Goal: Task Accomplishment & Management: Complete application form

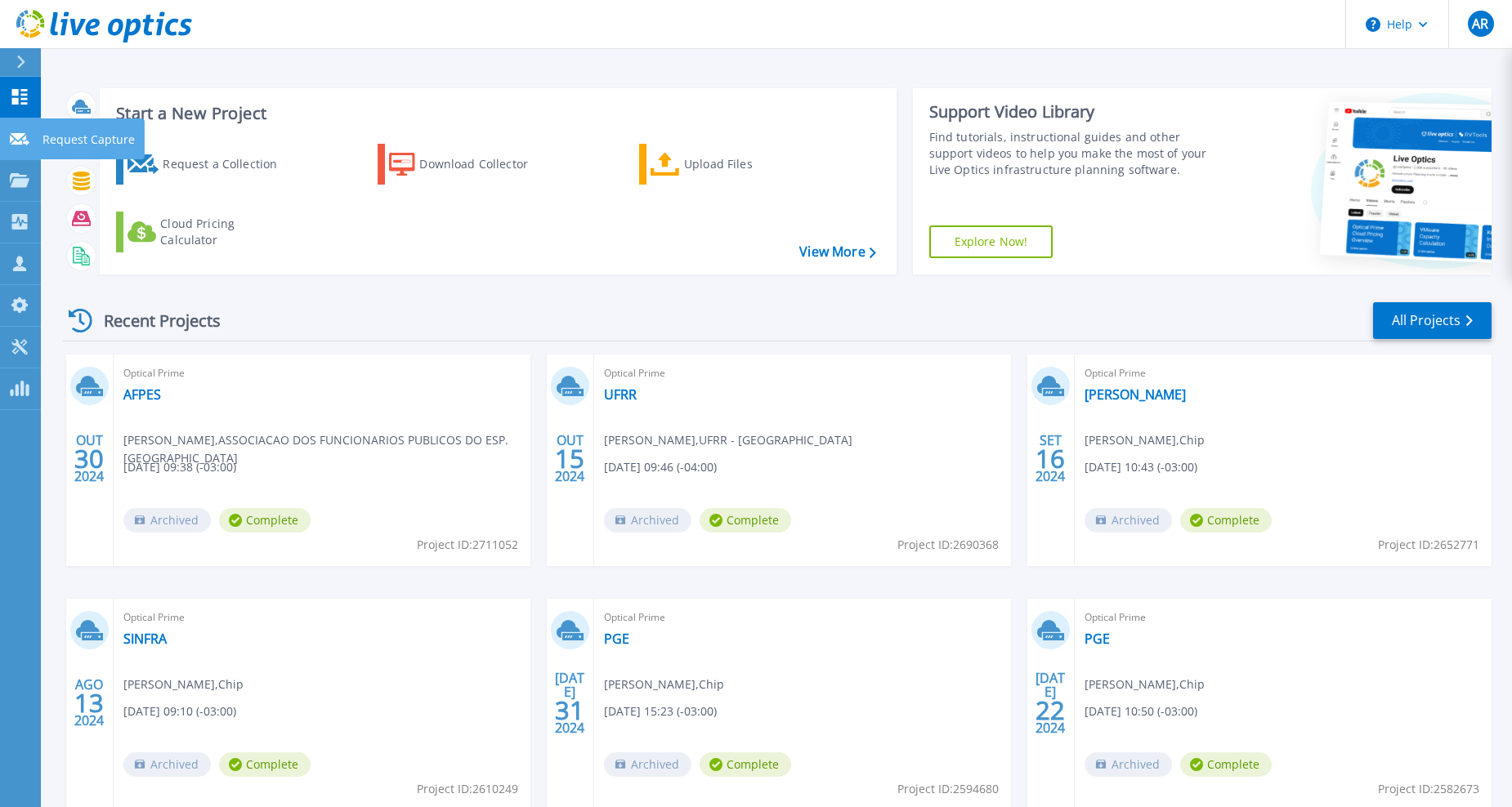
click at [79, 137] on p "Request Capture" at bounding box center [88, 140] width 92 height 42
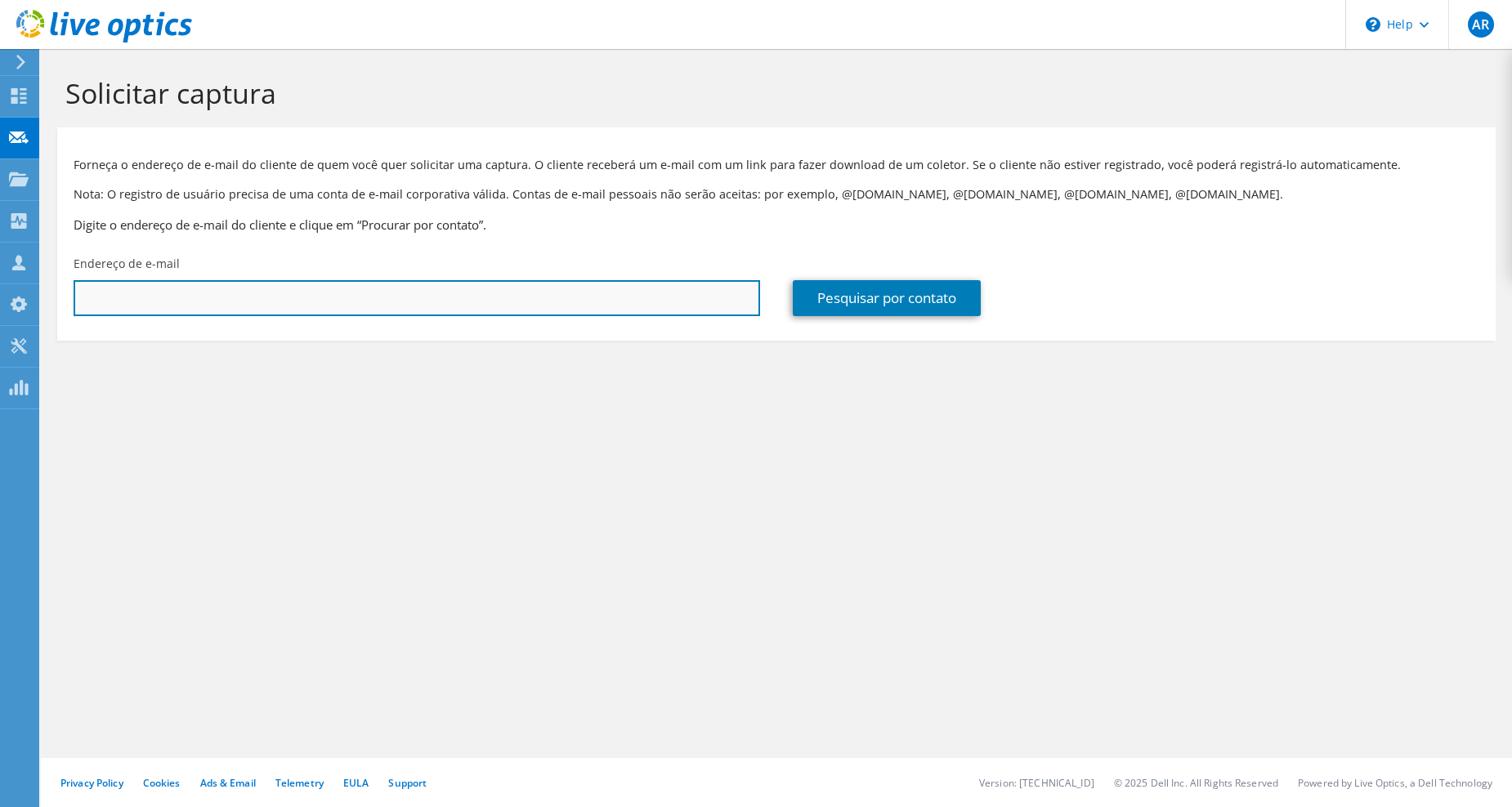
click at [186, 294] on input "text" at bounding box center [416, 298] width 686 height 36
paste input "joeljhimmy@ufam.edu.br"
type input "joeljhimmy@ufam.edu.br"
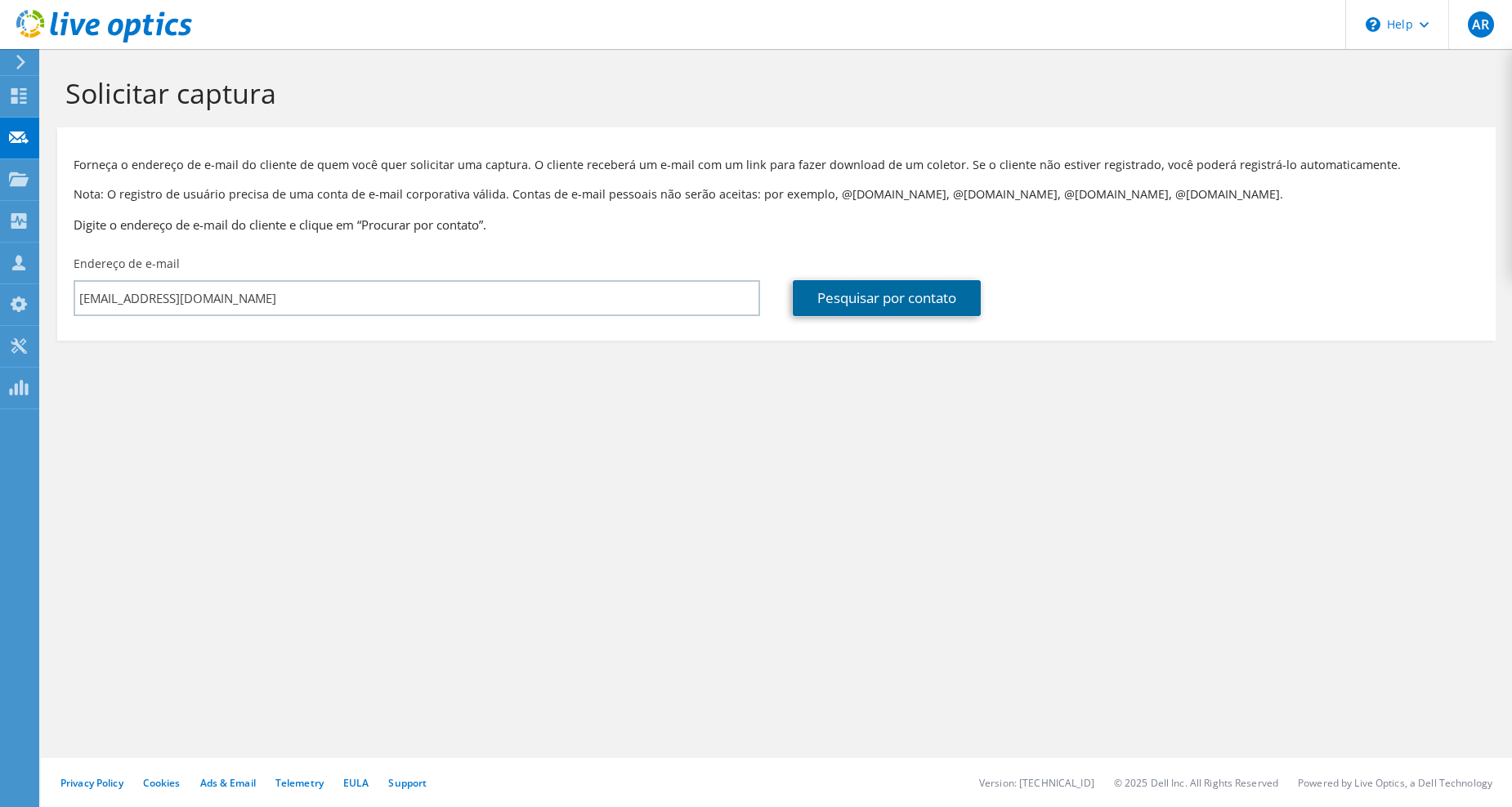
drag, startPoint x: 882, startPoint y: 301, endPoint x: 850, endPoint y: 362, distance: 68.9
click at [882, 300] on link "Pesquisar por contato" at bounding box center [887, 298] width 188 height 36
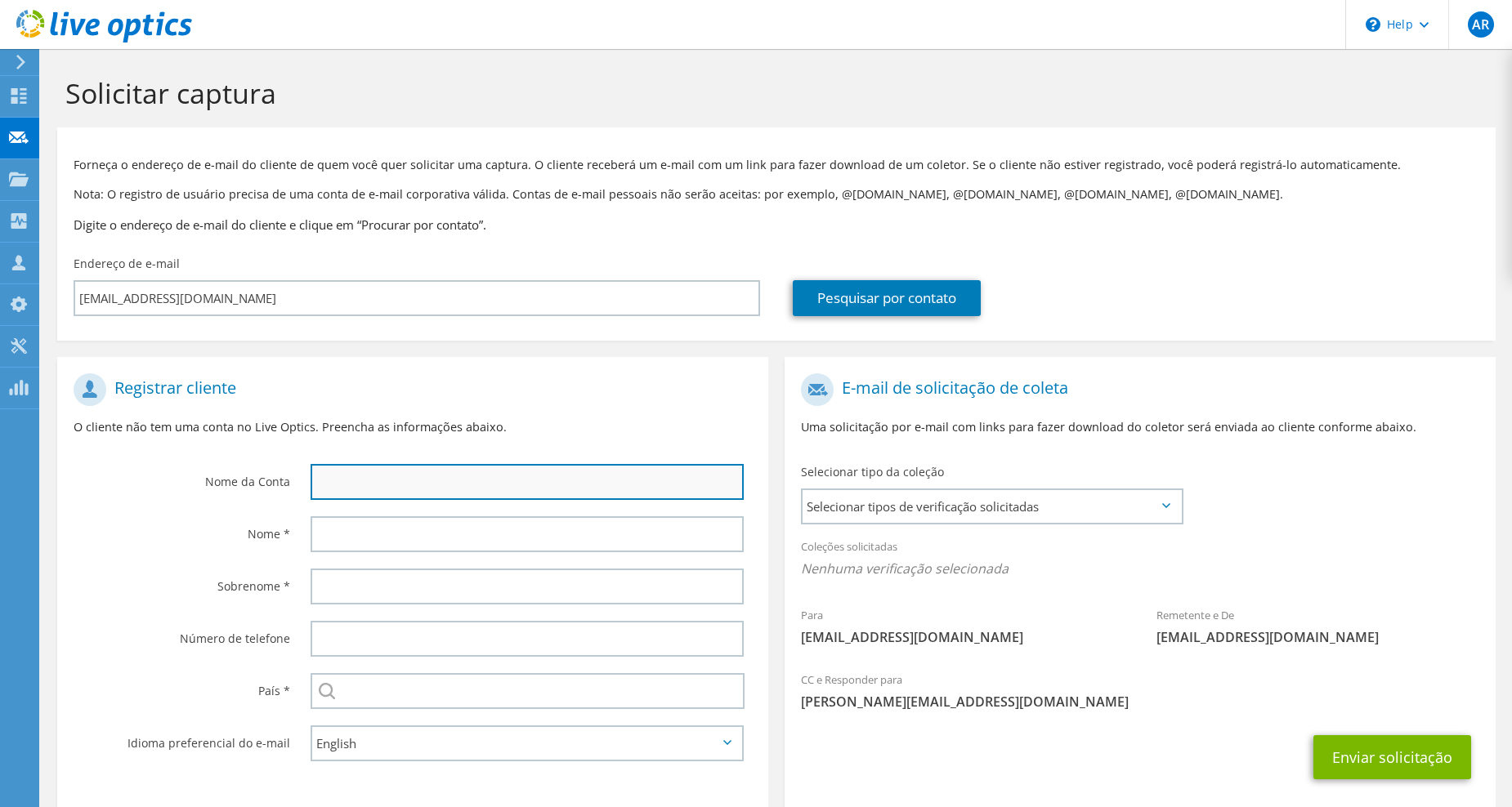
click at [523, 475] on input "text" at bounding box center [527, 482] width 433 height 36
drag, startPoint x: 371, startPoint y: 486, endPoint x: 281, endPoint y: 475, distance: 90.7
click at [281, 475] on div "Nome da Conta UFAM" at bounding box center [413, 436] width 711 height 143
type input "UFAM"
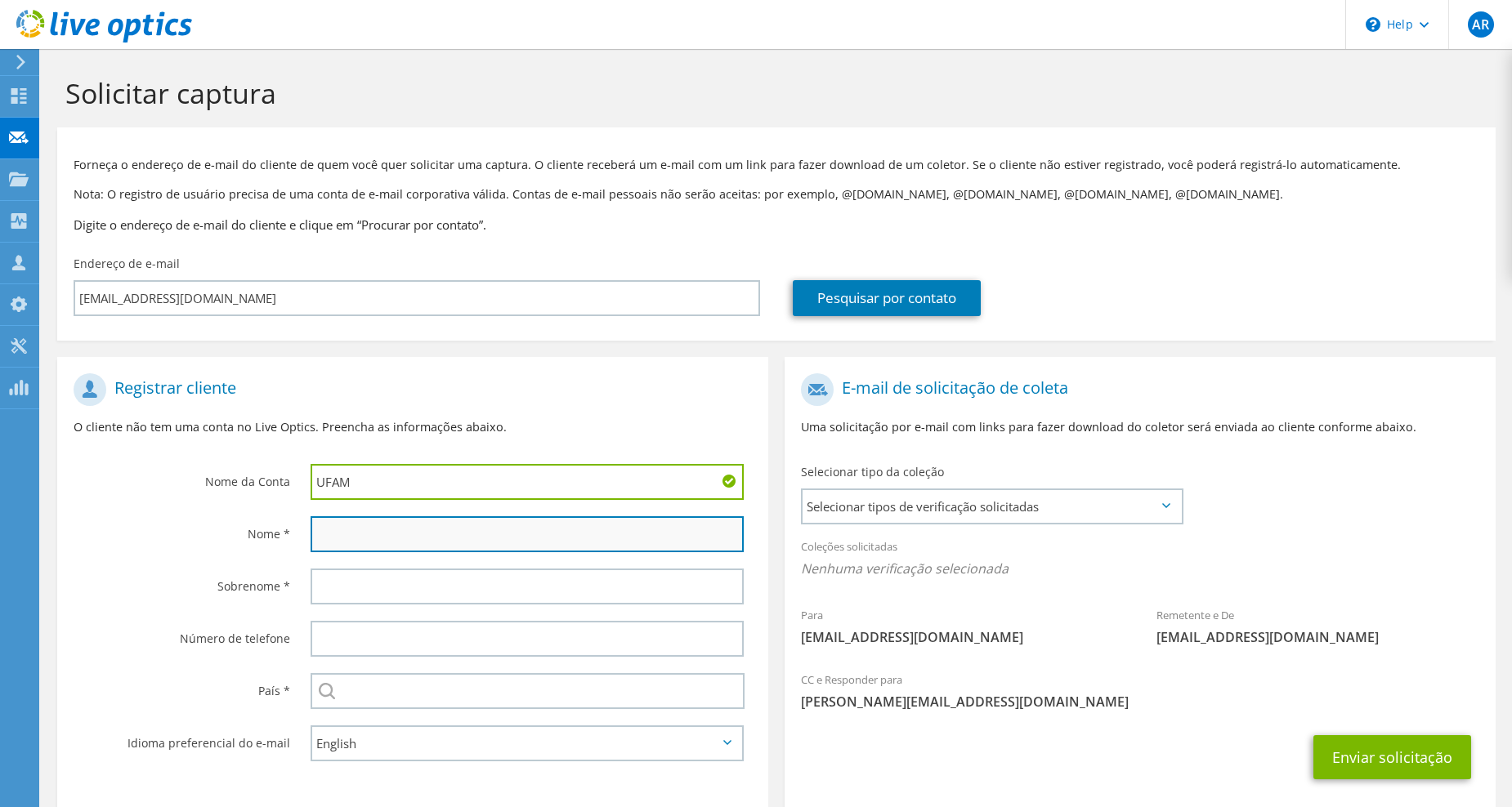
click at [350, 541] on input "text" at bounding box center [527, 534] width 433 height 36
paste input "UFAM"
type input "UFAM"
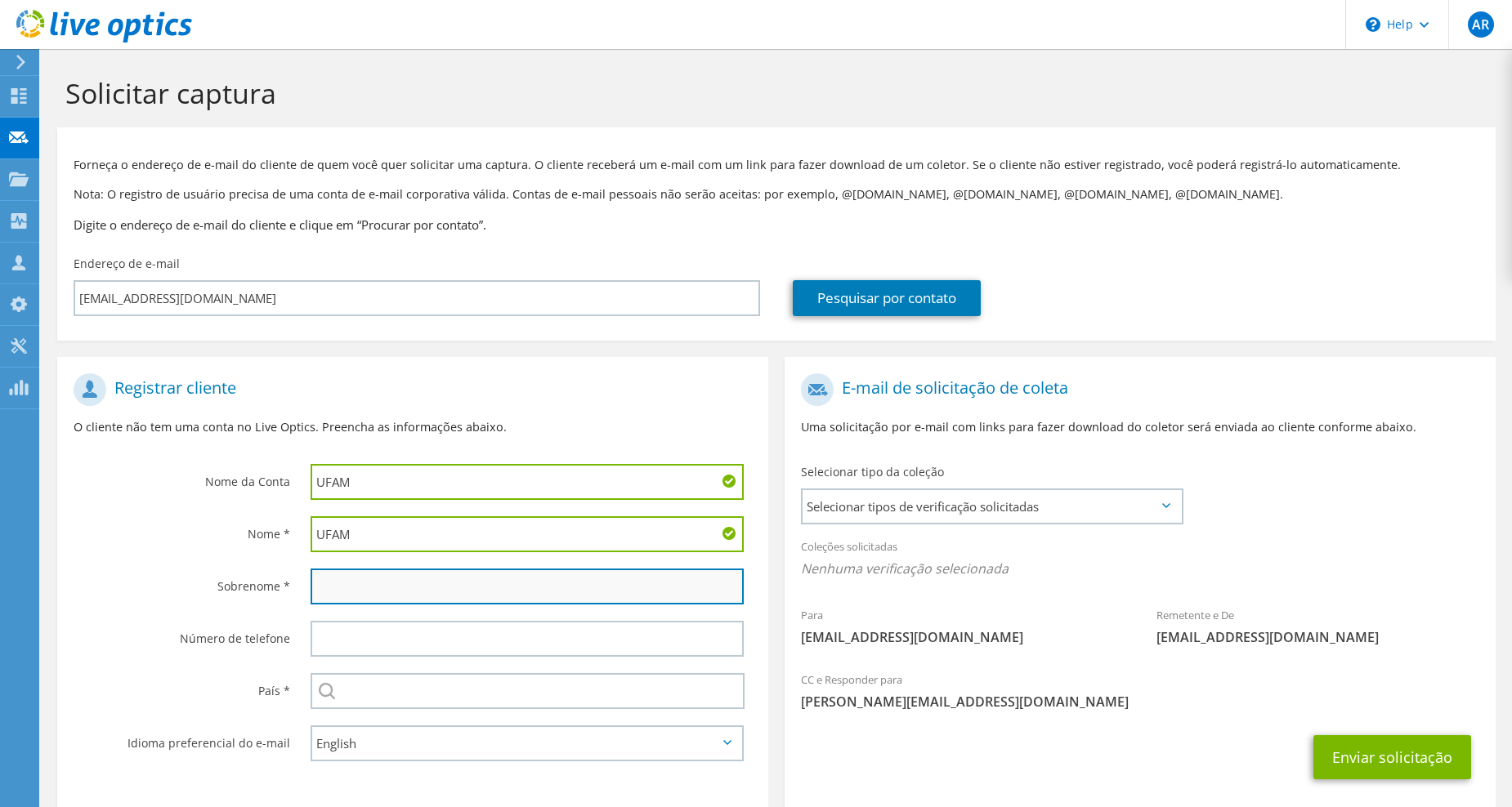
click at [363, 587] on input "text" at bounding box center [527, 586] width 433 height 36
paste input "UFAM"
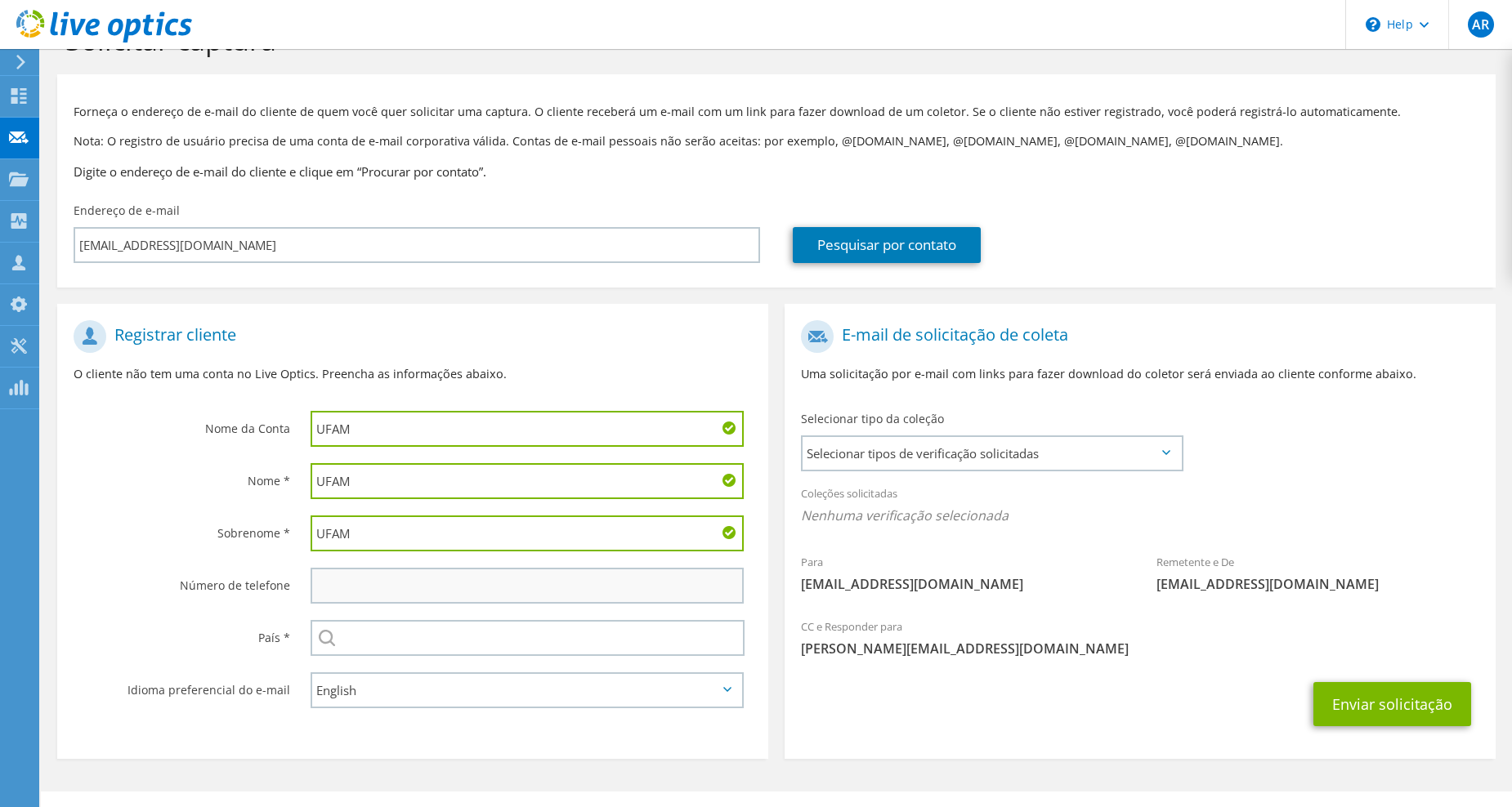
scroll to position [82, 0]
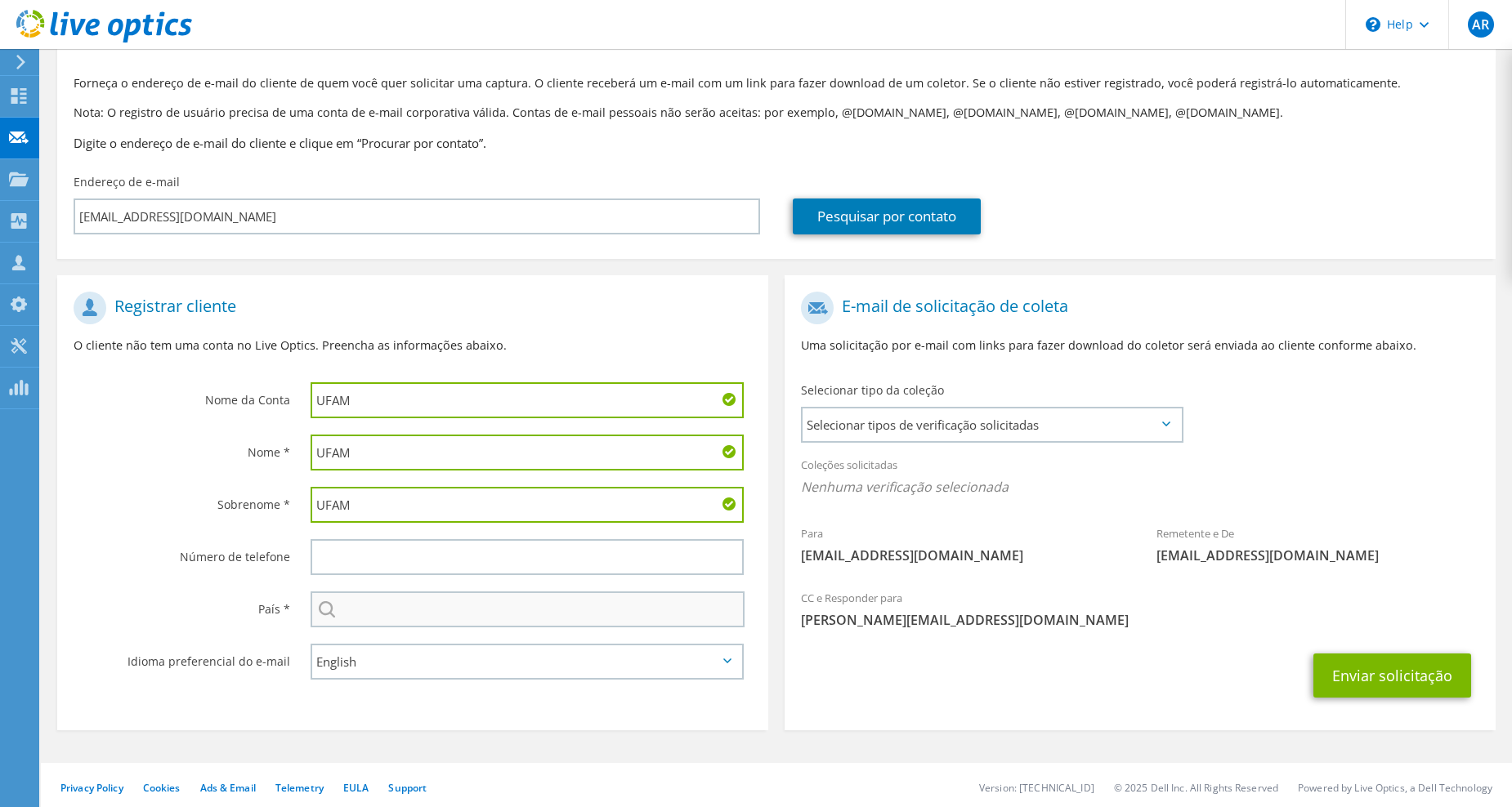
type input "UFAM"
click at [384, 607] on input "text" at bounding box center [527, 609] width 434 height 36
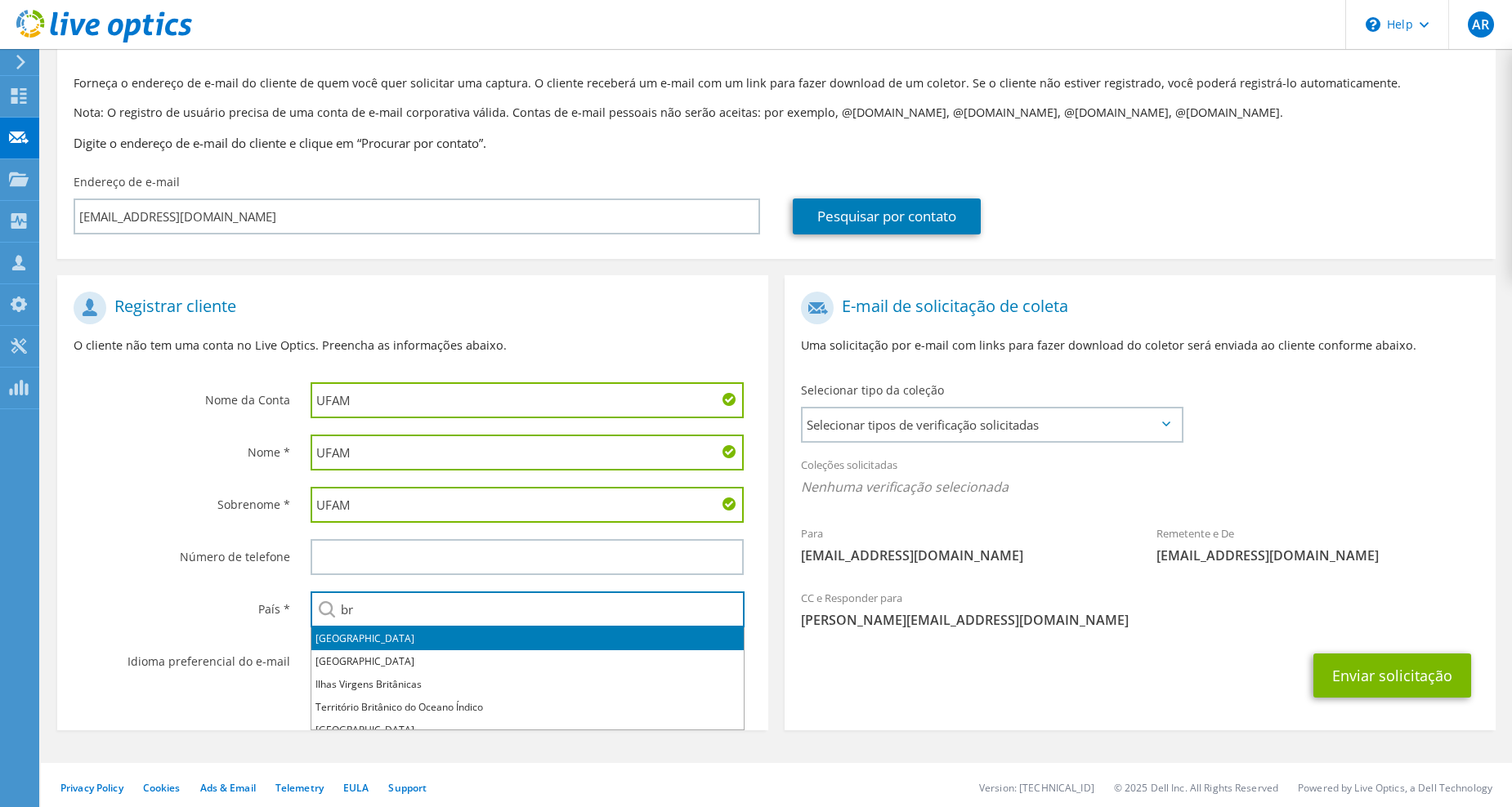
click at [360, 641] on li "Brasil" at bounding box center [527, 639] width 432 height 23
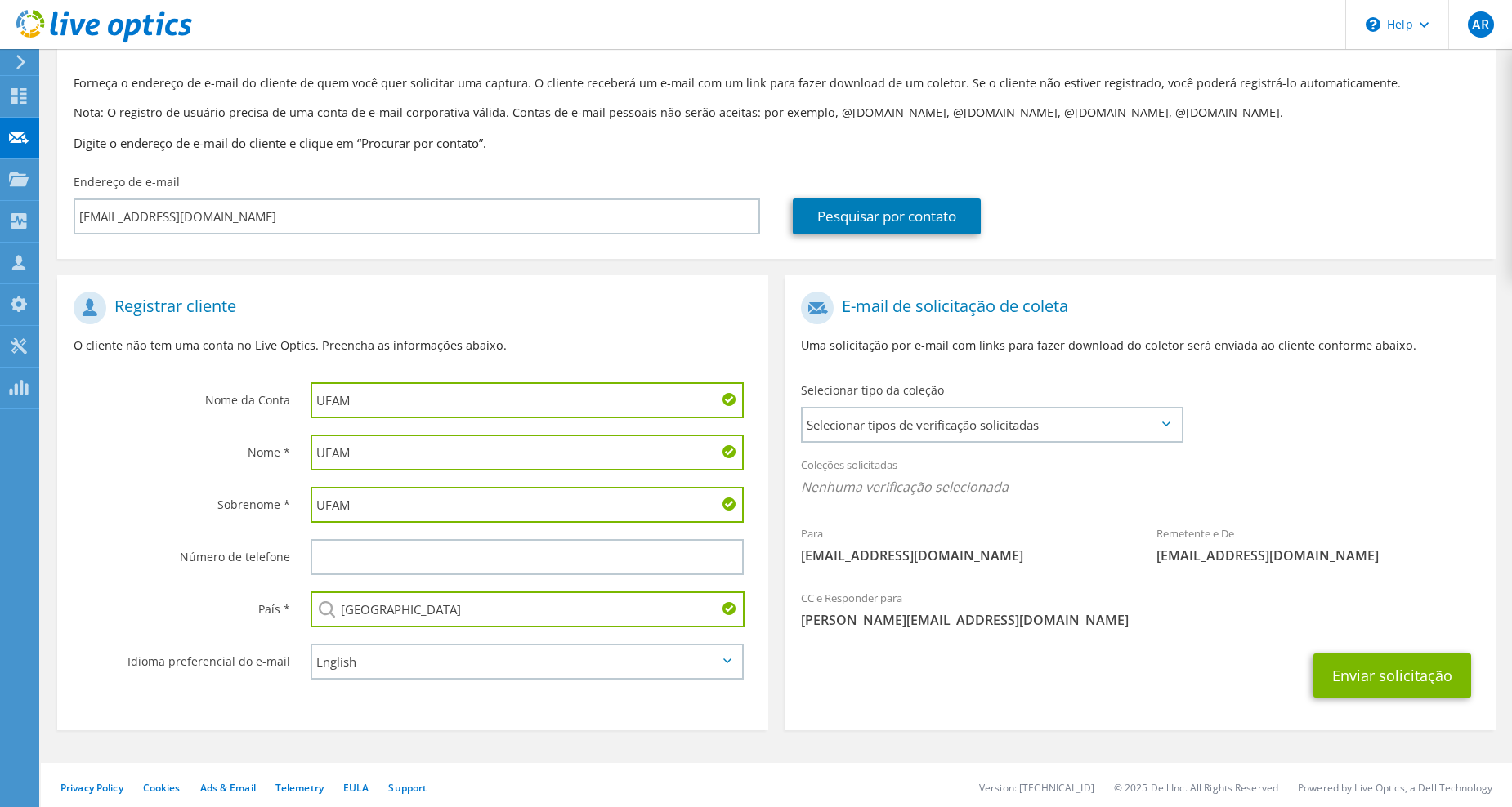
type input "Brasil"
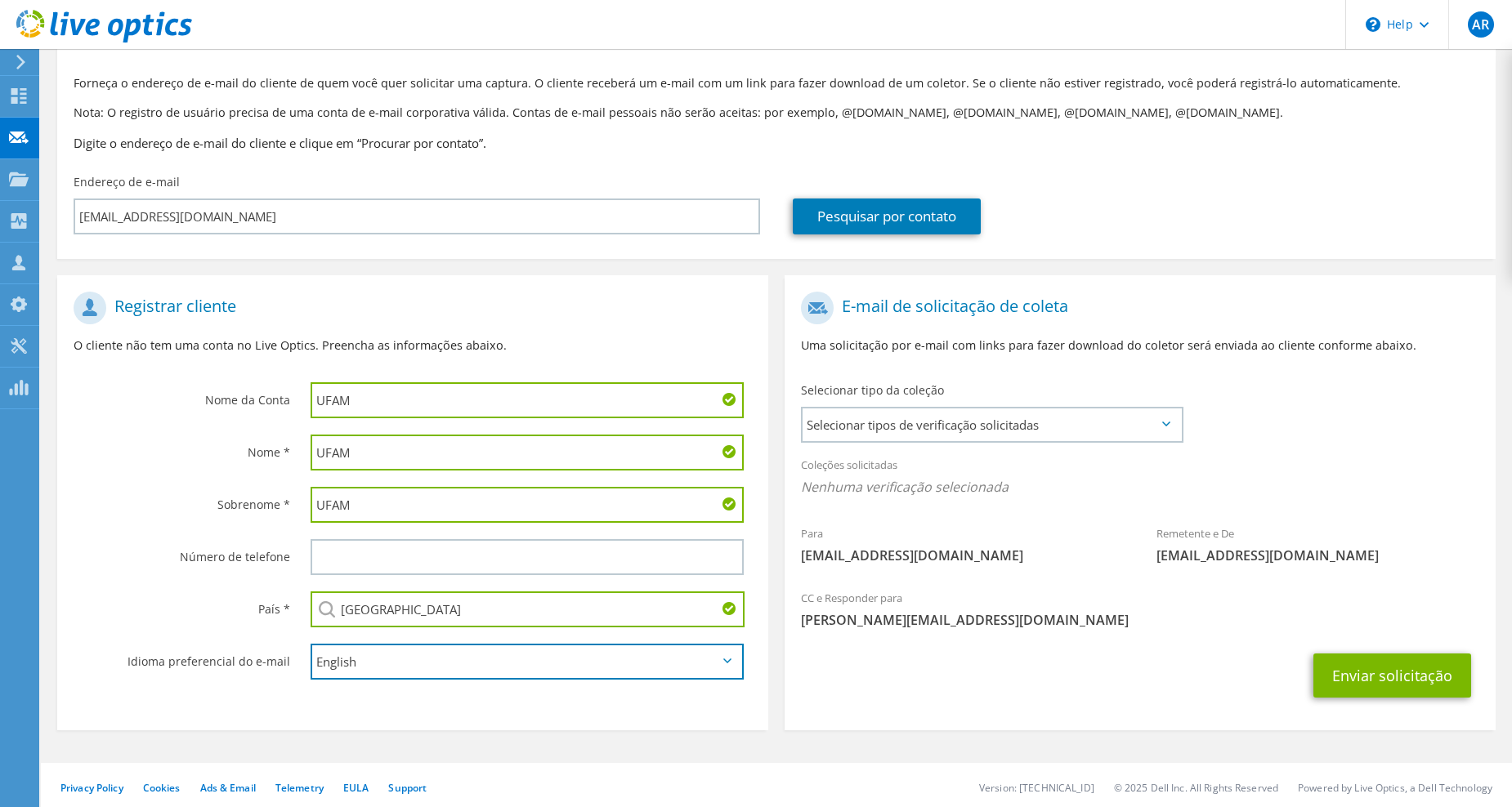
click at [385, 676] on select "English Deutsch Español Français Italiano Polski Português Русский 한국어 中文 日本語" at bounding box center [527, 662] width 433 height 36
select select "pt-BR"
click at [311, 644] on select "English Deutsch Español Français Italiano Polski Português Русский 한국어 中文 日本語" at bounding box center [527, 662] width 433 height 36
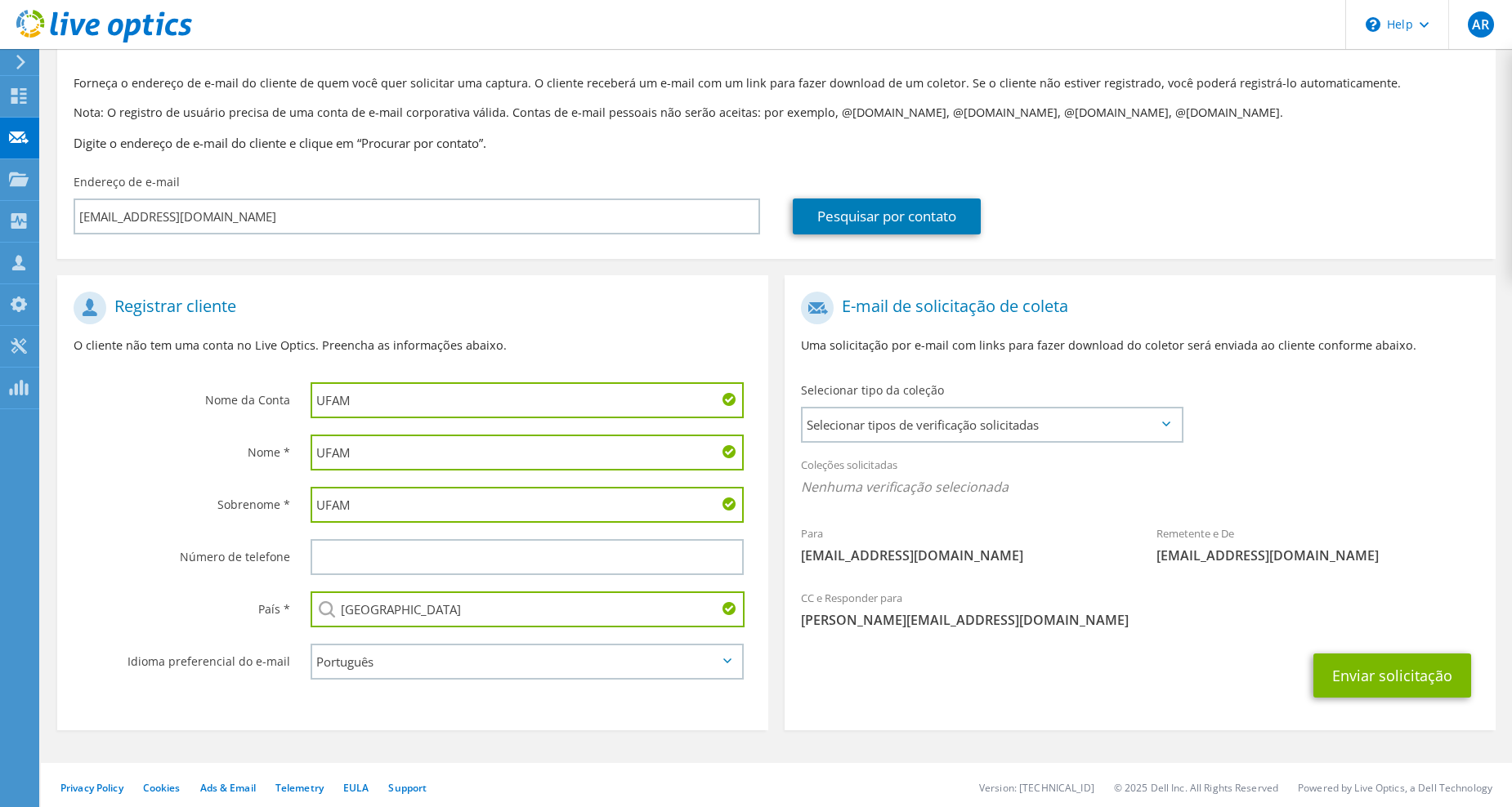
click at [1059, 733] on div "E-mail de solicitação de coleta Uma solicitação por e-mail com links para fazer…" at bounding box center [1141, 508] width 728 height 464
click at [1063, 431] on span "Selecionar tipos de verificação solicitadas" at bounding box center [992, 425] width 378 height 33
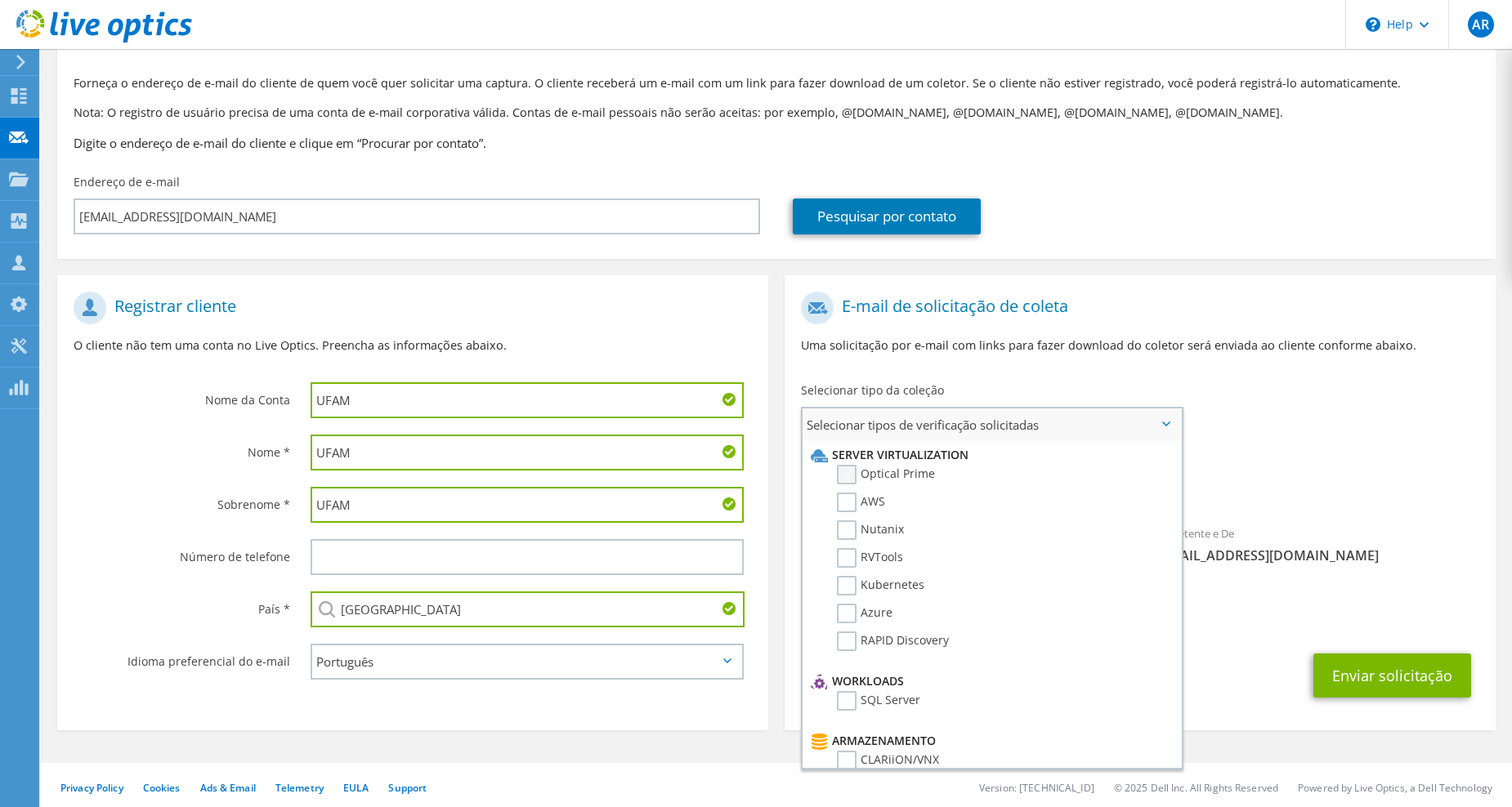
click at [847, 481] on label "Optical Prime" at bounding box center [886, 475] width 98 height 19
click at [0, 0] on input "Optical Prime" at bounding box center [0, 0] width 0 height 0
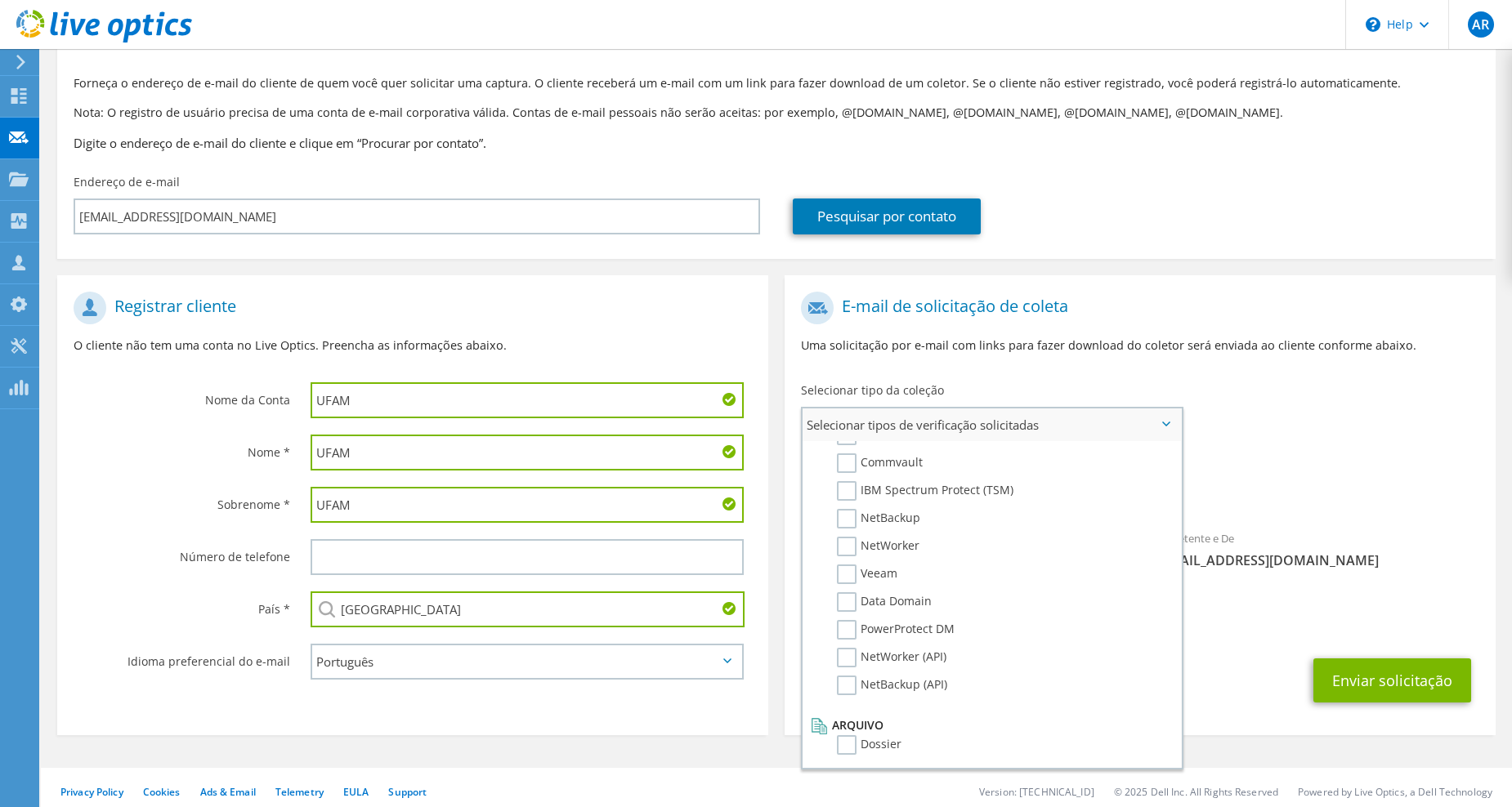
scroll to position [777, 0]
click at [1353, 448] on div "Coleções solicitadas Nenhuma verificação selecionada Optical Prime" at bounding box center [1140, 480] width 711 height 65
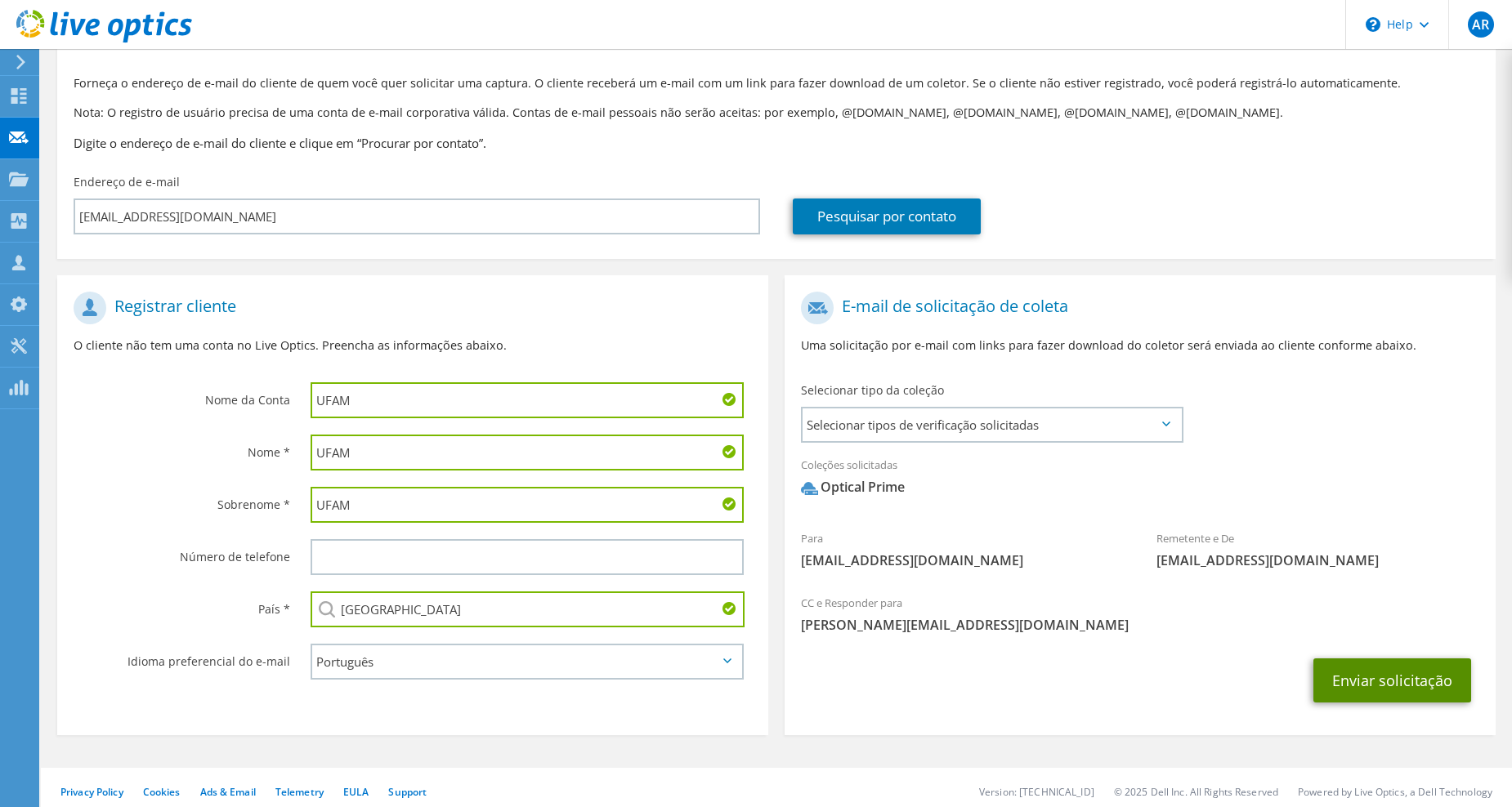
click at [1407, 672] on button "Enviar solicitação" at bounding box center [1392, 681] width 157 height 44
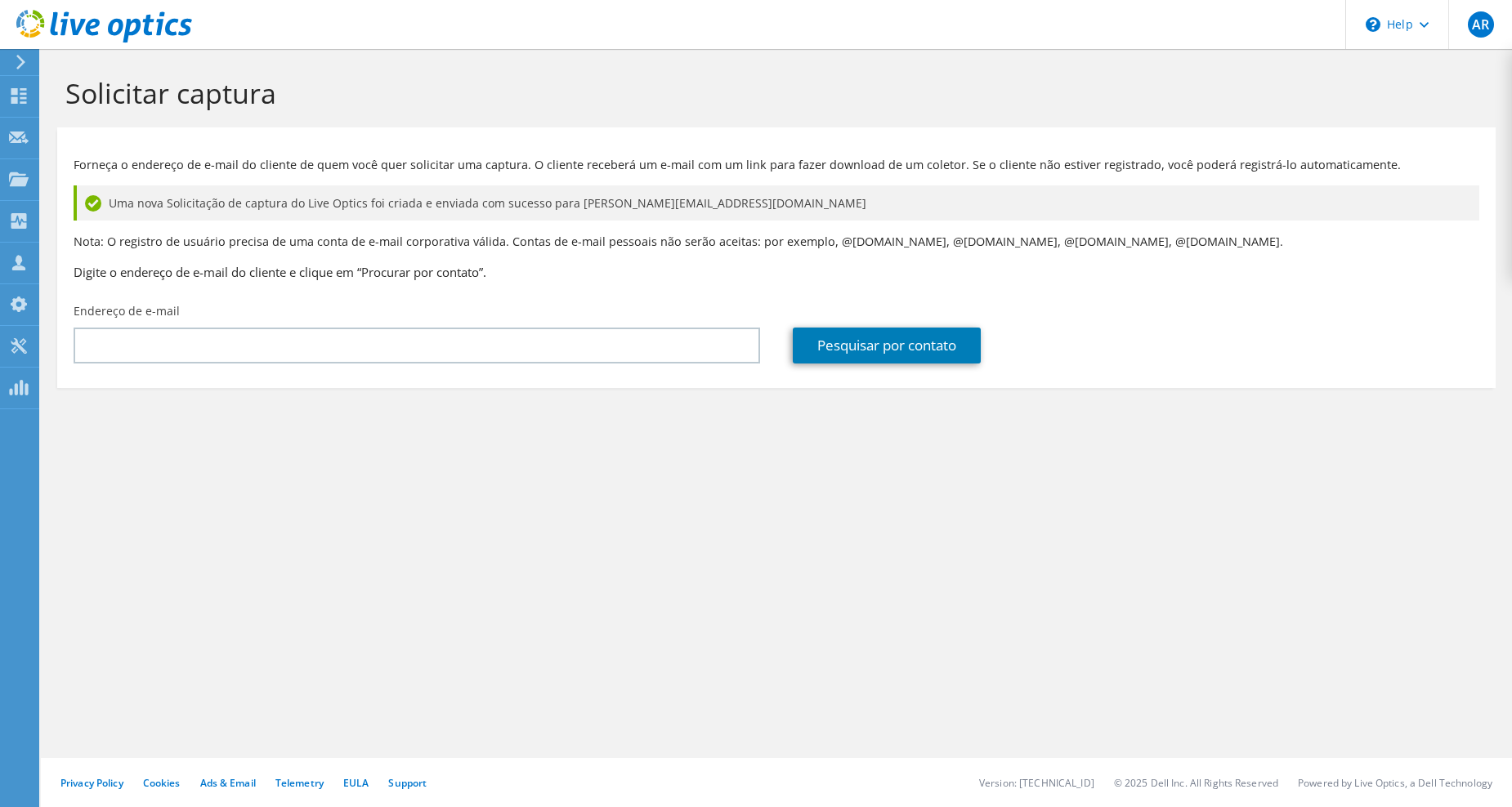
click at [16, 58] on icon at bounding box center [20, 62] width 12 height 14
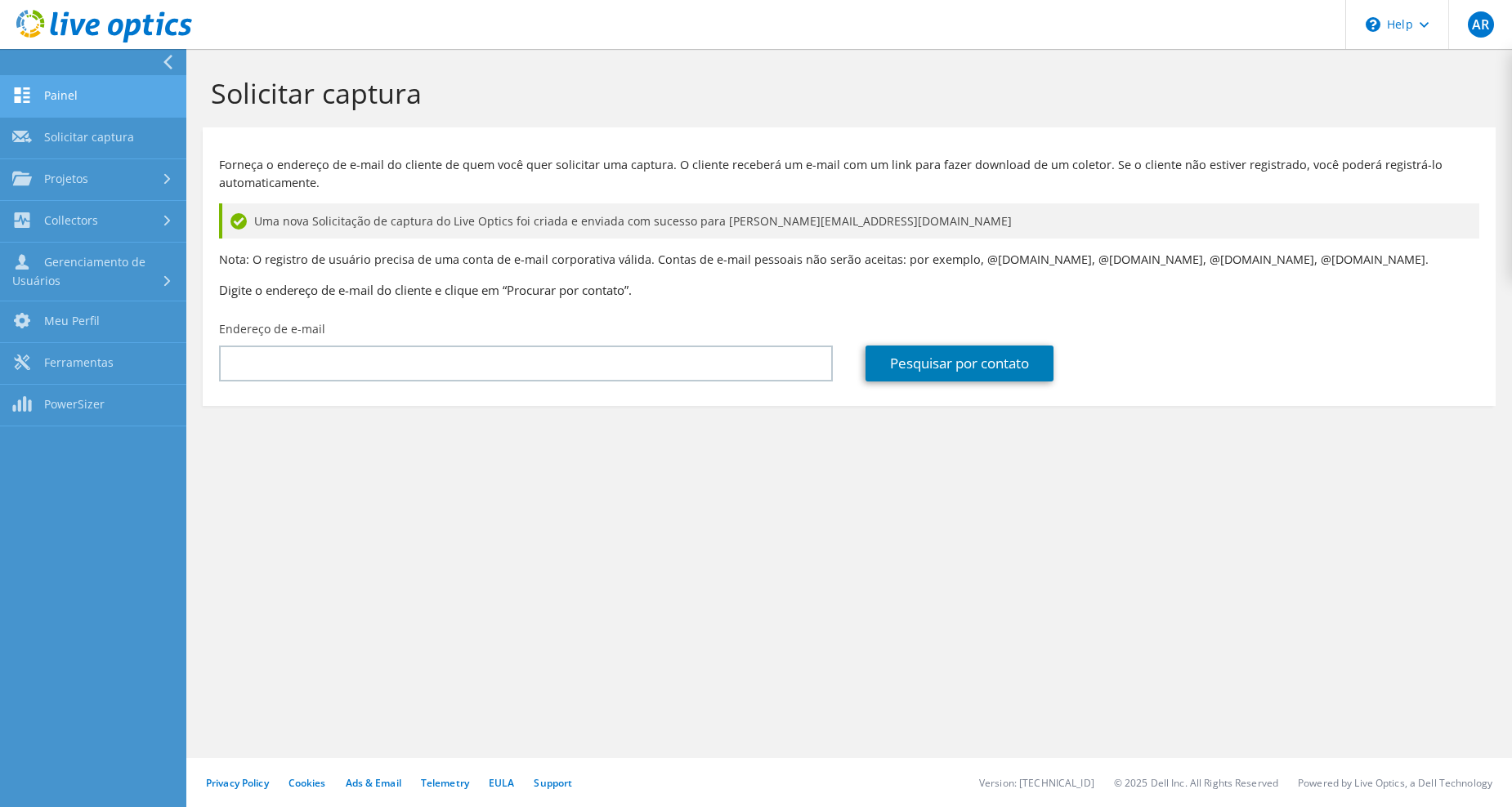
click at [58, 82] on link "Painel" at bounding box center [93, 96] width 186 height 41
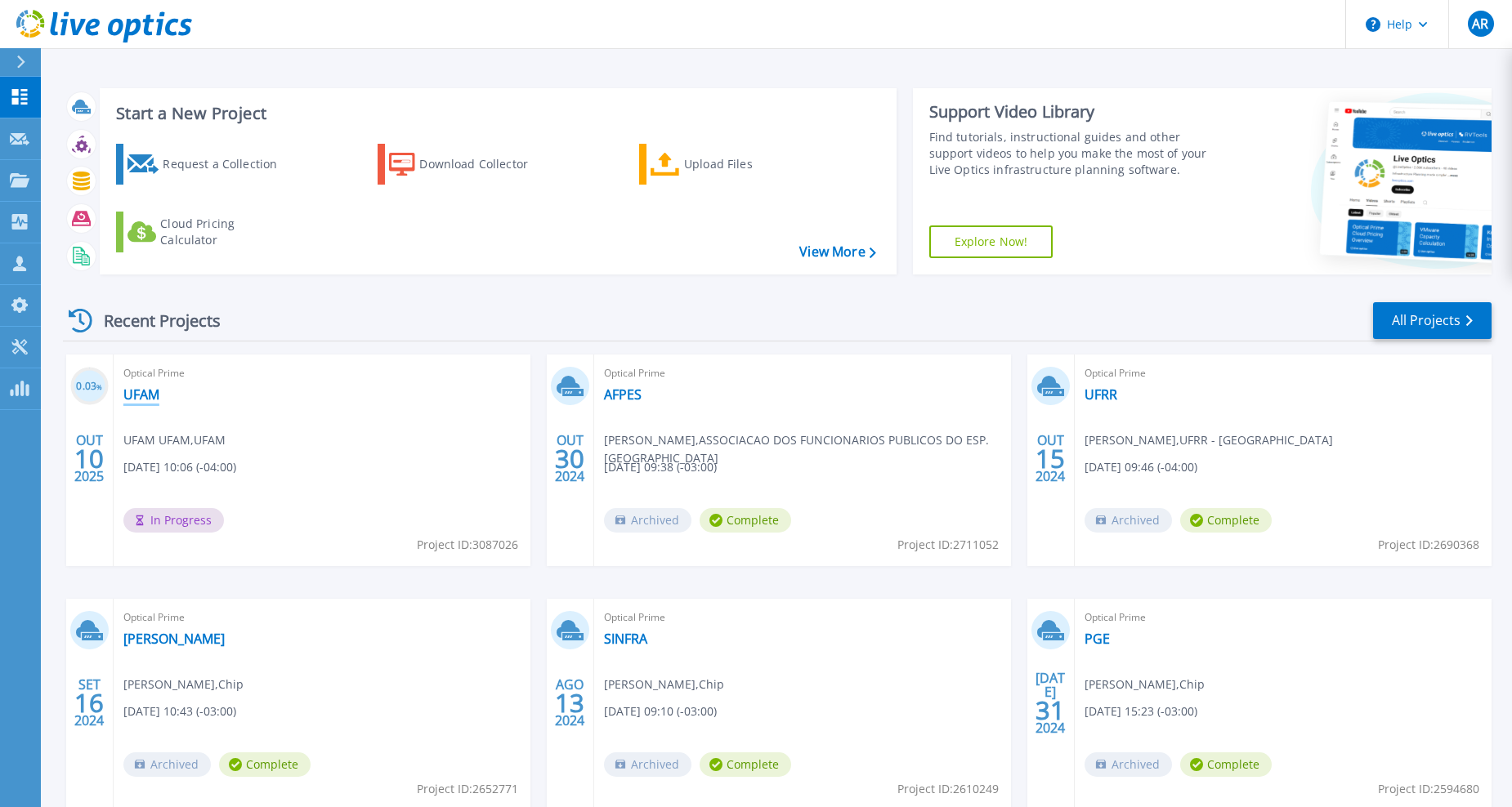
click at [150, 401] on link "UFAM" at bounding box center [141, 394] width 36 height 16
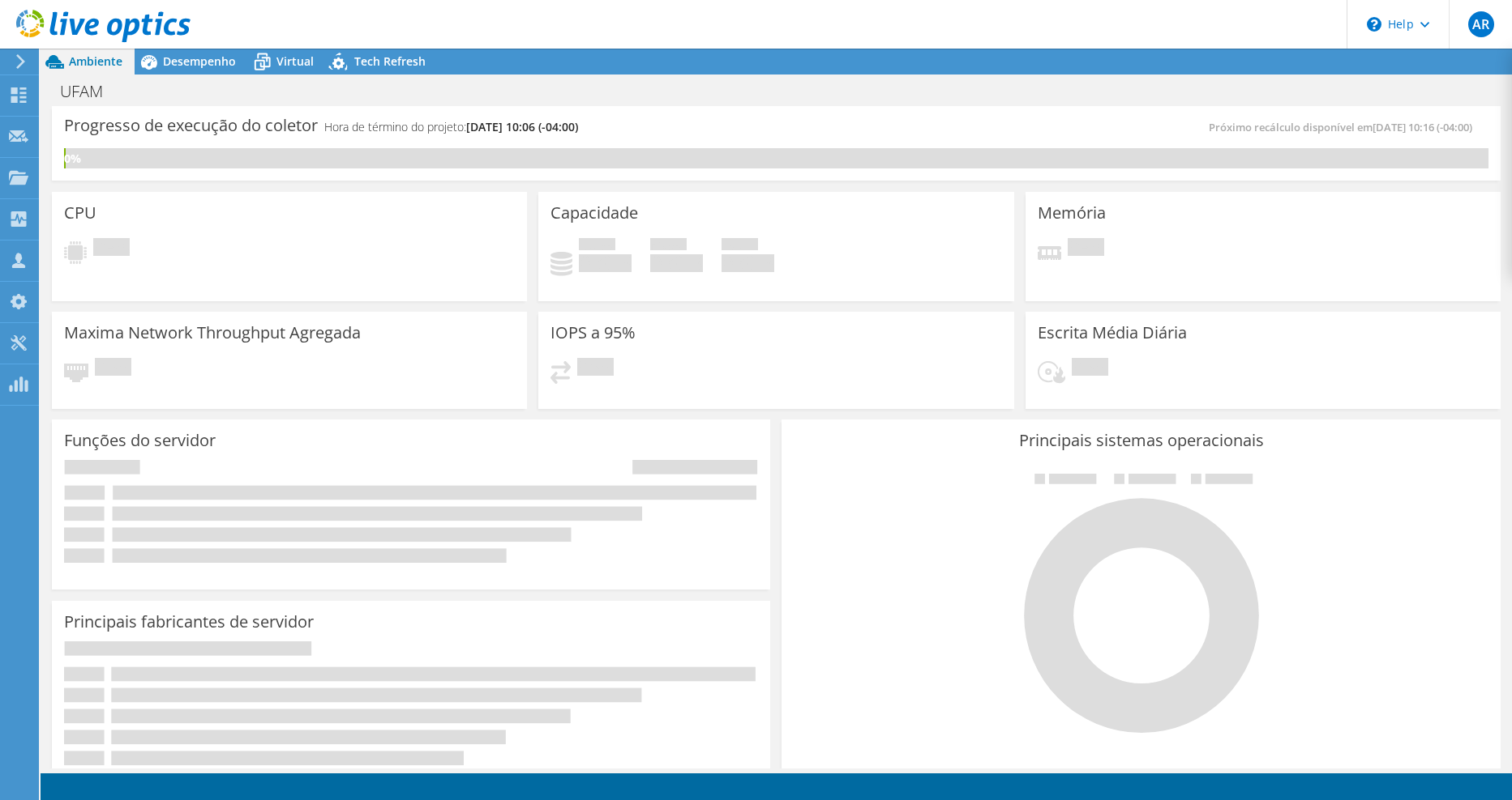
click at [873, 432] on h3 "Principais sistemas operacionais" at bounding box center [1140, 440] width 694 height 18
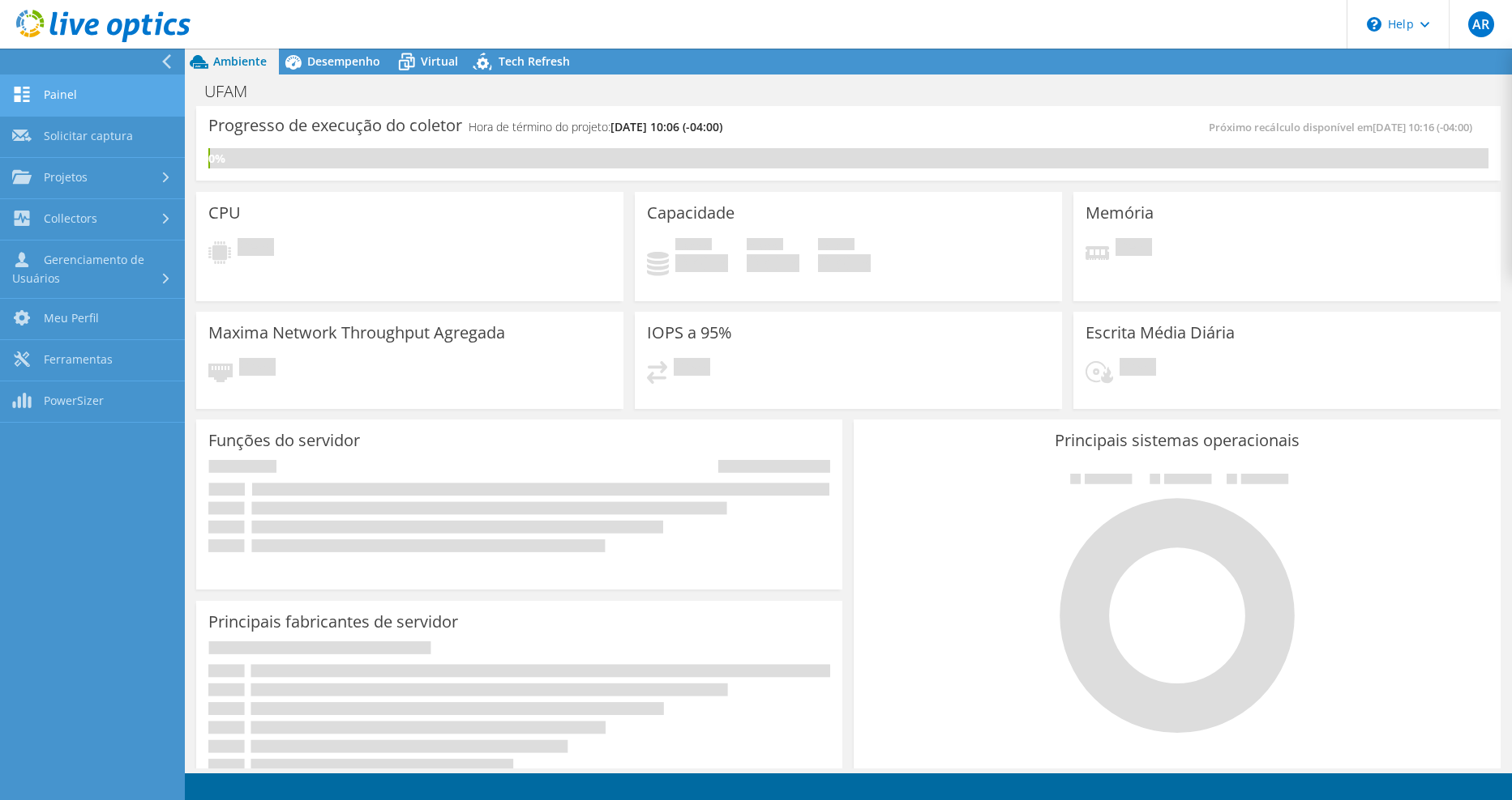
click at [42, 92] on link "Painel" at bounding box center [92, 96] width 185 height 41
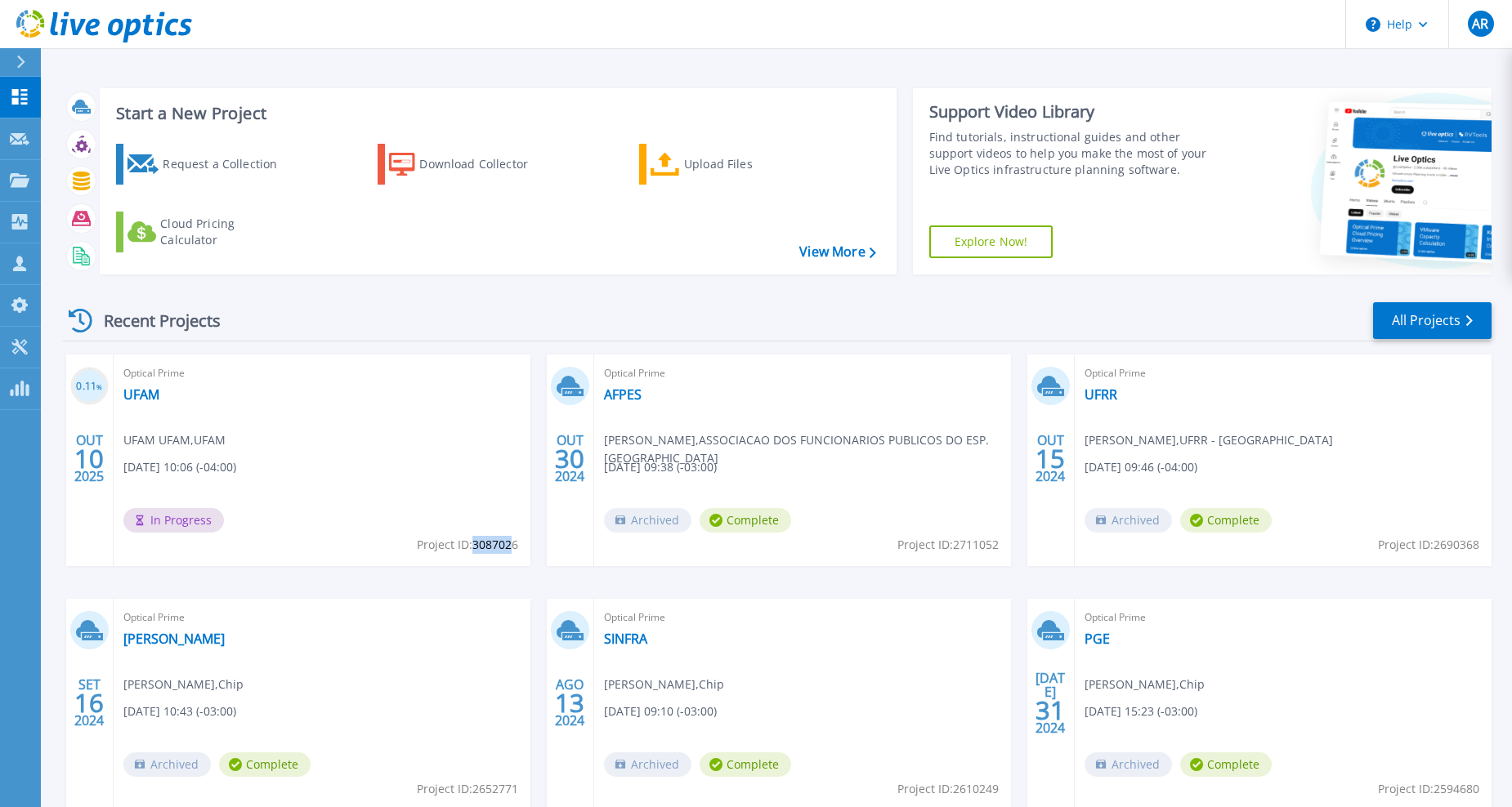
drag, startPoint x: 479, startPoint y: 541, endPoint x: 514, endPoint y: 543, distance: 35.1
click at [514, 543] on span "Project ID: 3087026" at bounding box center [468, 545] width 102 height 18
click at [514, 551] on span "Project ID: 3087026" at bounding box center [468, 545] width 102 height 18
drag, startPoint x: 516, startPoint y: 551, endPoint x: 500, endPoint y: 550, distance: 16.0
click at [500, 550] on span "Project ID: 3087026" at bounding box center [468, 545] width 102 height 18
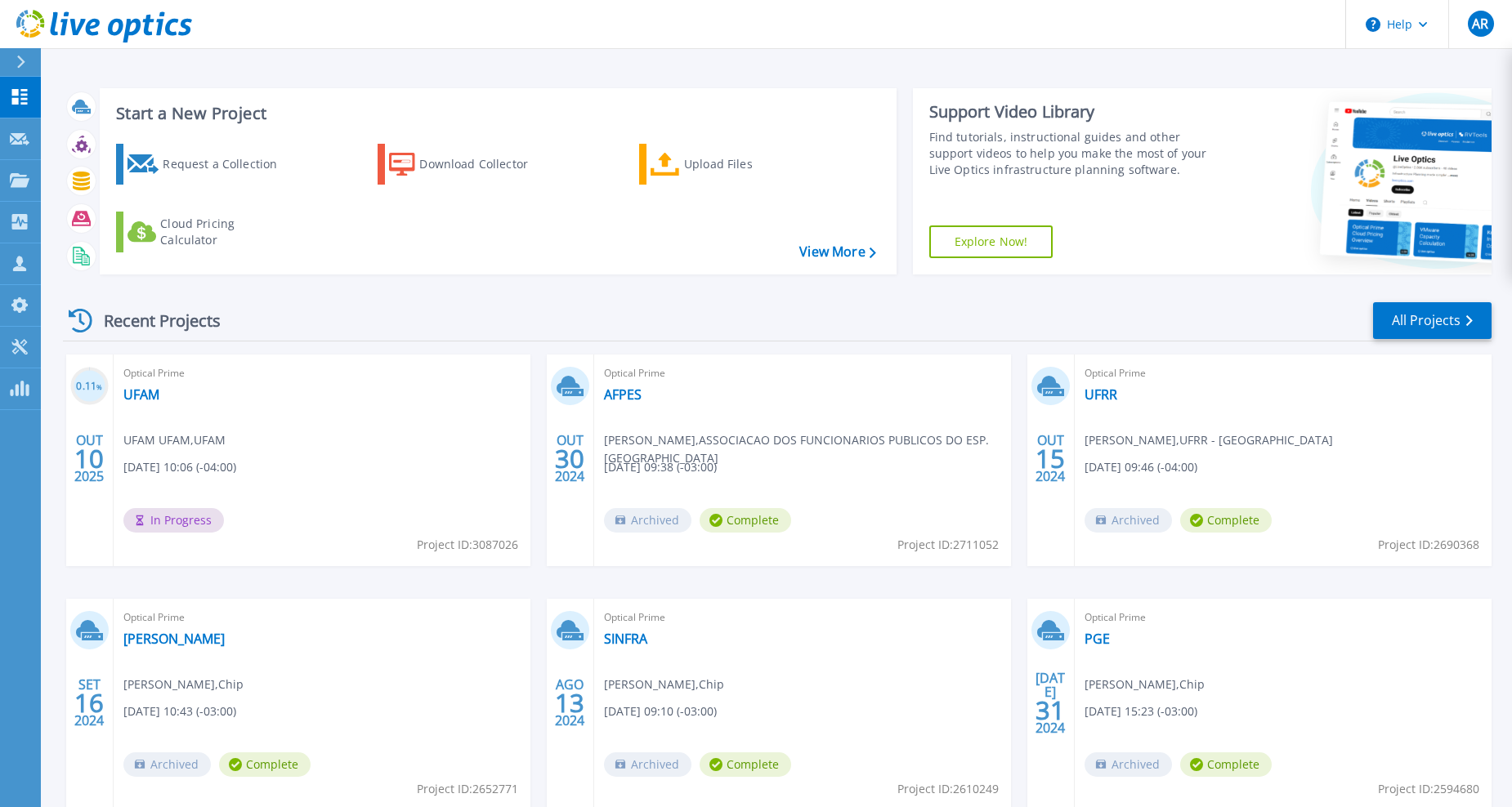
drag, startPoint x: 500, startPoint y: 550, endPoint x: 421, endPoint y: 546, distance: 79.1
click at [443, 546] on span "Project ID: 3087026" at bounding box center [468, 545] width 102 height 18
drag, startPoint x: 421, startPoint y: 547, endPoint x: 468, endPoint y: 549, distance: 47.0
click at [468, 549] on span "Project ID: 3087026" at bounding box center [468, 545] width 102 height 18
click at [448, 549] on span "Project ID: 3087026" at bounding box center [468, 545] width 102 height 18
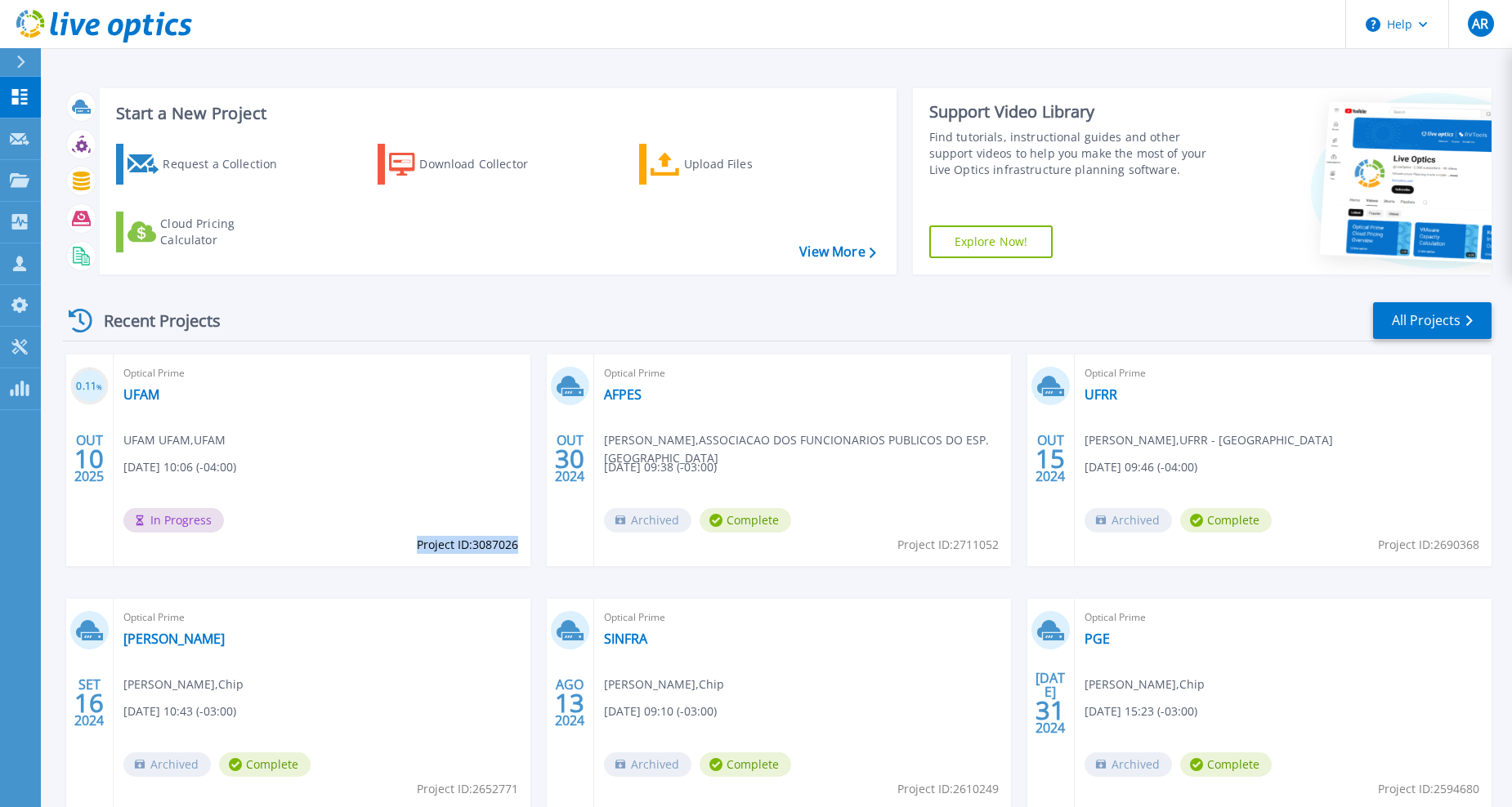
drag, startPoint x: 416, startPoint y: 544, endPoint x: 516, endPoint y: 547, distance: 100.0
click at [516, 547] on span "Project ID: 3087026" at bounding box center [468, 545] width 102 height 18
drag, startPoint x: 516, startPoint y: 547, endPoint x: 390, endPoint y: 548, distance: 126.0
click at [390, 548] on div "Optical Prime UFAM UFAM UFAM , UFAM 10/10/2025, 10:06 (-04:00) In Progress Proj…" at bounding box center [322, 460] width 417 height 211
click at [28, 63] on div at bounding box center [27, 62] width 26 height 28
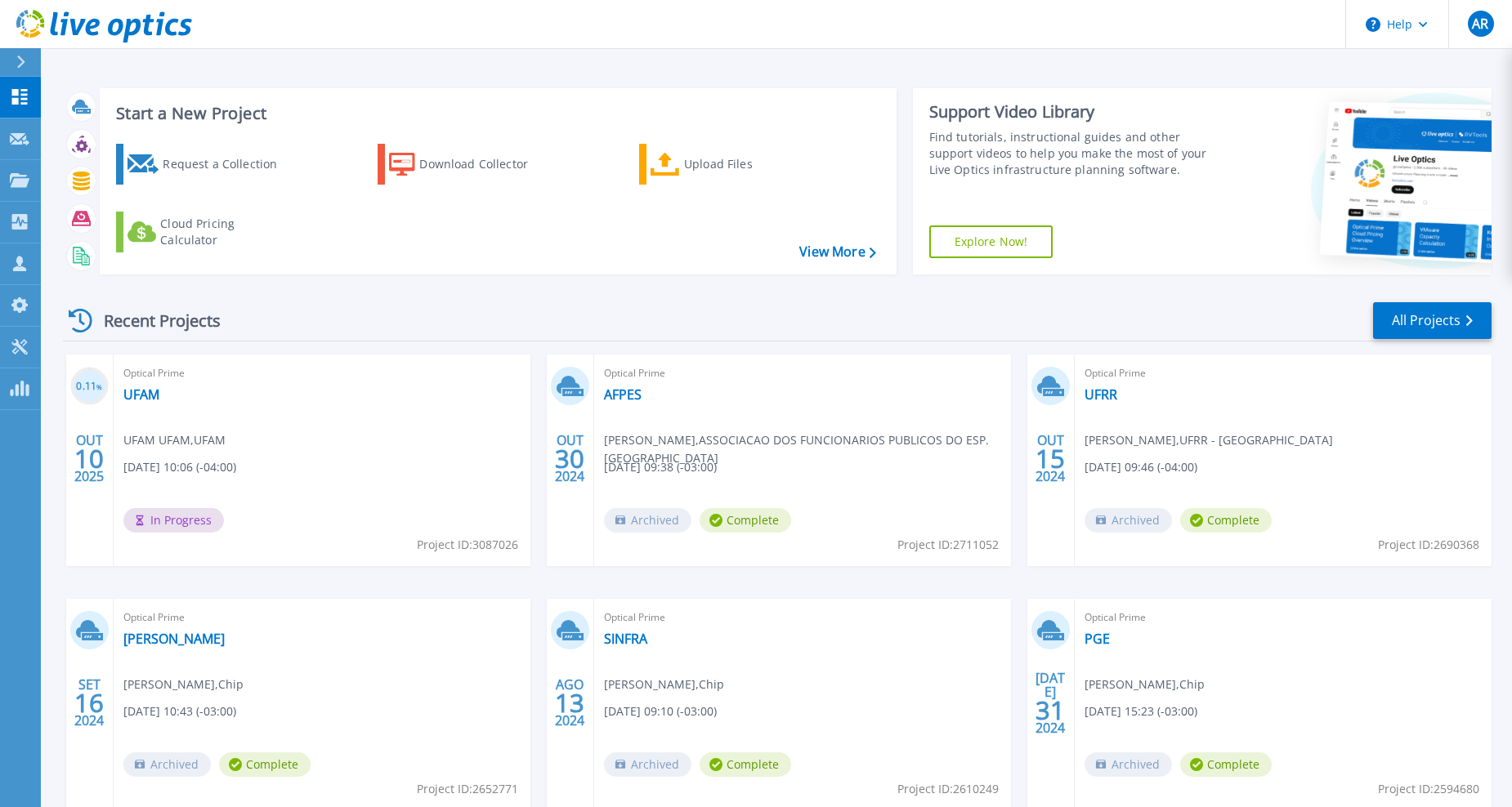
click at [350, 498] on div "Optical Prime UFAM UFAM UFAM , UFAM 10/10/2025, 10:06 (-04:00) In Progress Proj…" at bounding box center [322, 460] width 417 height 211
click at [152, 396] on link "UFAM" at bounding box center [141, 394] width 36 height 16
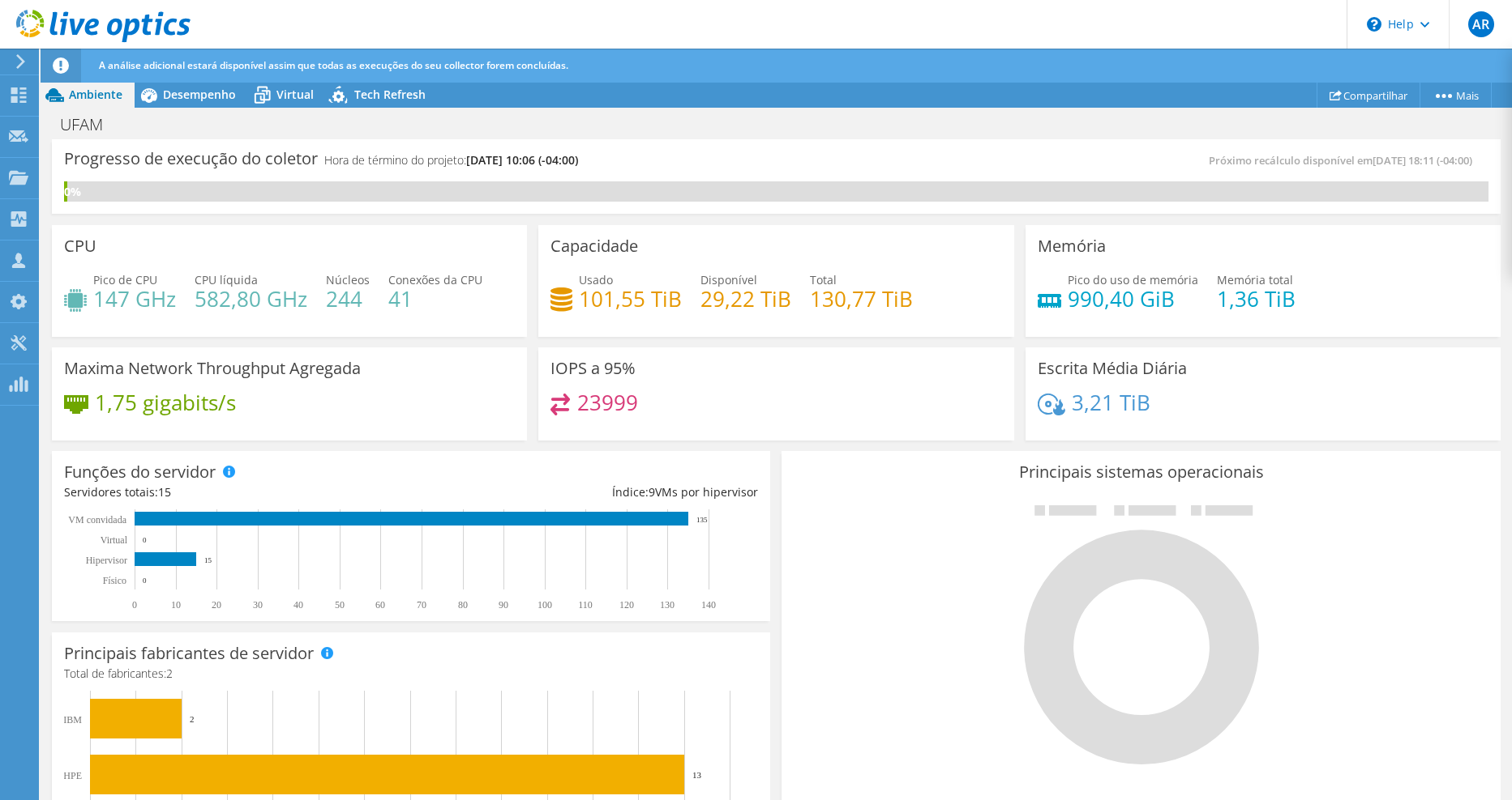
drag, startPoint x: 1345, startPoint y: 157, endPoint x: 1420, endPoint y: 167, distance: 75.7
click at [1420, 167] on span "[DATE] 18:11 (-04:00)" at bounding box center [1421, 160] width 100 height 14
drag, startPoint x: 1420, startPoint y: 167, endPoint x: 1398, endPoint y: 211, distance: 49.2
click at [1398, 211] on div "Progresso de execução do coletor Hora de término do projeto: [DATE] 10:06 (-04:…" at bounding box center [776, 176] width 1448 height 75
drag, startPoint x: 819, startPoint y: 297, endPoint x: 863, endPoint y: 294, distance: 44.1
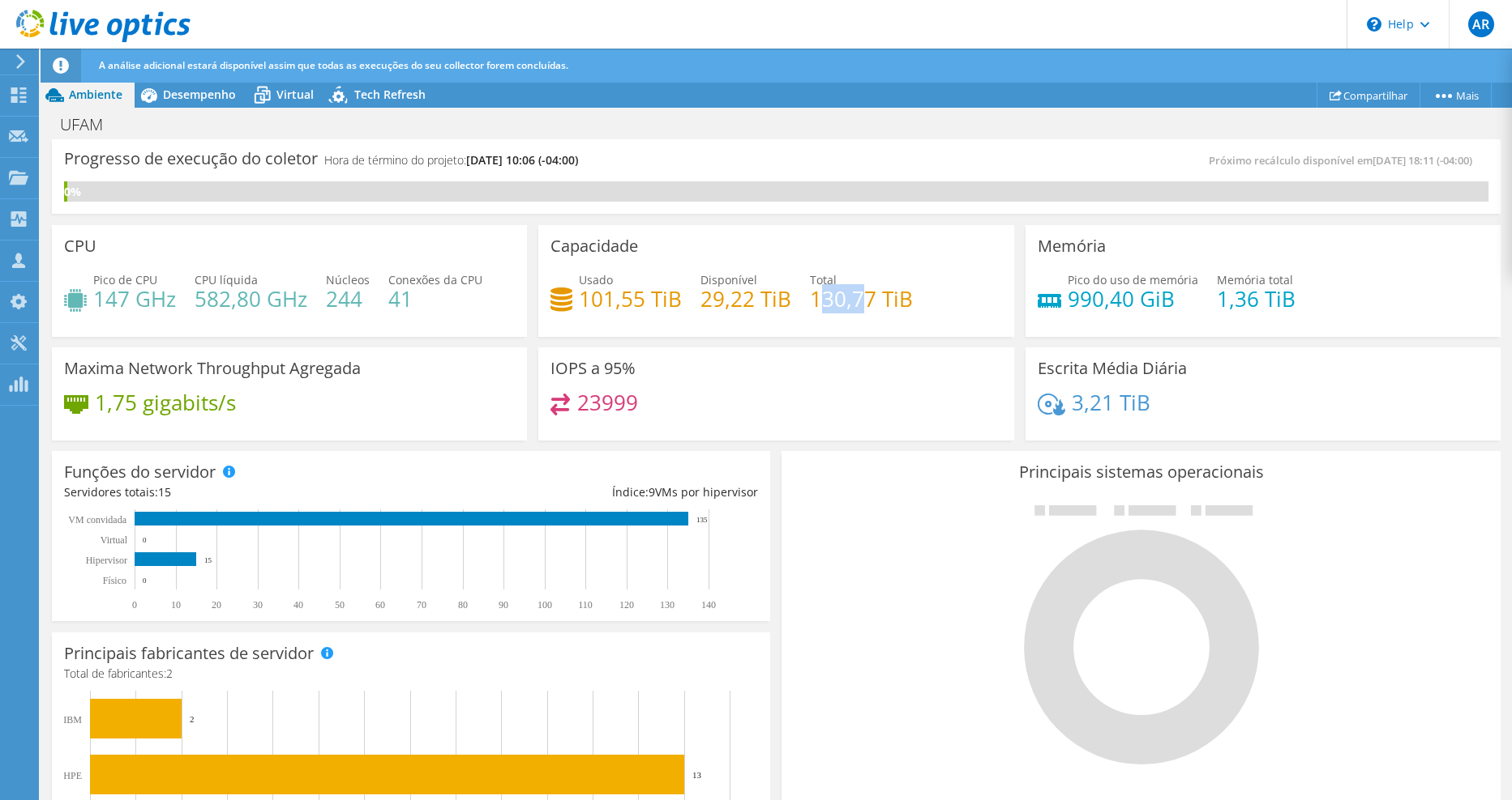
click at [863, 294] on h4 "130,77 TiB" at bounding box center [861, 299] width 103 height 18
drag, startPoint x: 863, startPoint y: 294, endPoint x: 856, endPoint y: 321, distance: 27.9
click at [856, 321] on div "Usado 101,55 TiB Disponível 29,22 TiB Total 130,77 TiB" at bounding box center [775, 298] width 451 height 53
drag, startPoint x: 584, startPoint y: 294, endPoint x: 629, endPoint y: 293, distance: 45.0
click at [629, 293] on h4 "101,55 TiB" at bounding box center [630, 299] width 103 height 18
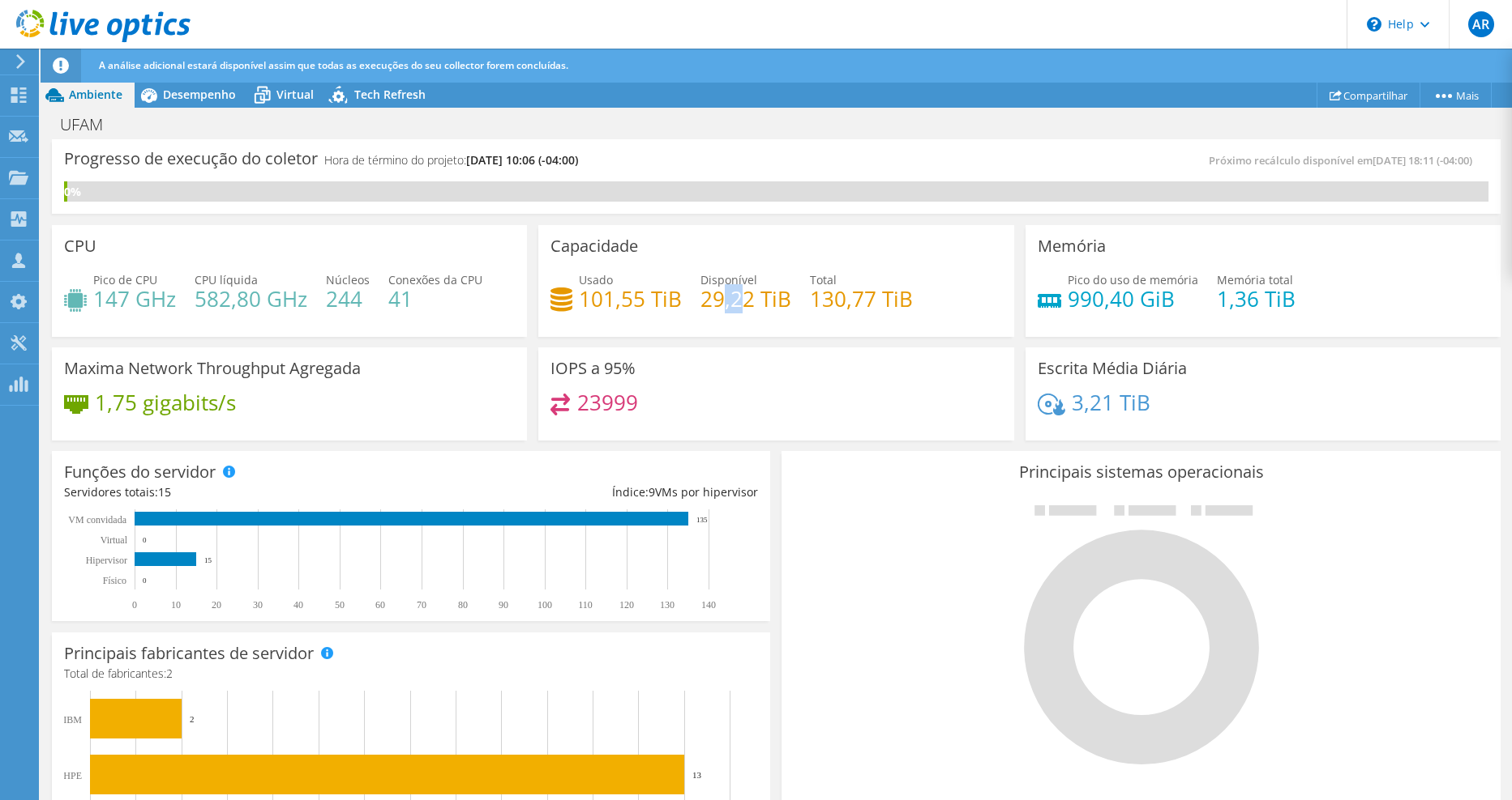
drag, startPoint x: 629, startPoint y: 293, endPoint x: 763, endPoint y: 306, distance: 134.6
click at [759, 305] on h4 "29,22 TiB" at bounding box center [746, 299] width 91 height 18
drag, startPoint x: 763, startPoint y: 306, endPoint x: 851, endPoint y: 309, distance: 88.1
click at [851, 309] on div "Usado 101,55 TiB Disponível 29,22 TiB Total 130,77 TiB" at bounding box center [775, 298] width 451 height 53
drag, startPoint x: 851, startPoint y: 309, endPoint x: 797, endPoint y: 376, distance: 86.1
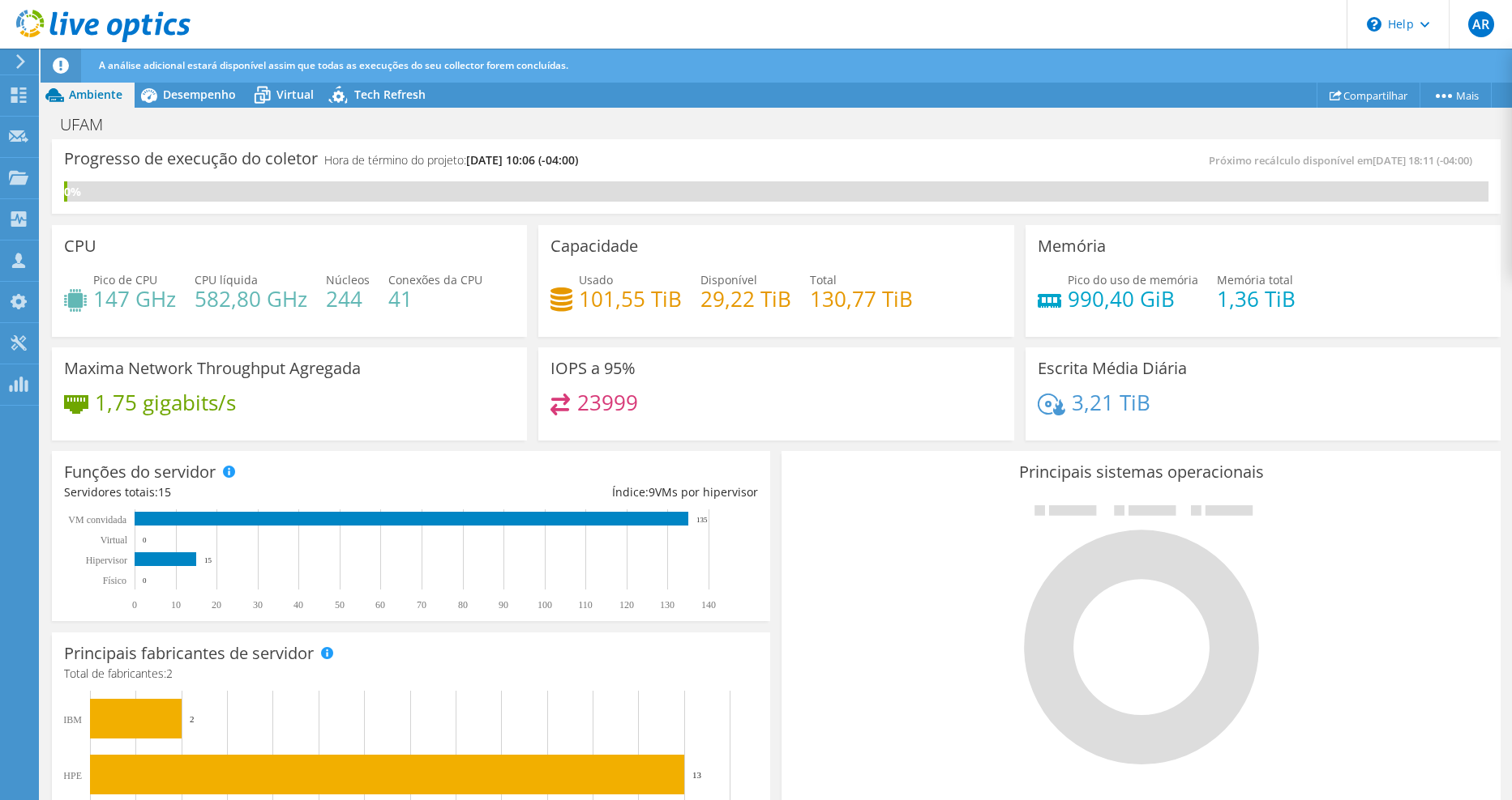
click at [797, 376] on div "IOPS a 95% 23999" at bounding box center [775, 394] width 475 height 94
click at [601, 403] on h4 "23999" at bounding box center [607, 402] width 60 height 18
drag, startPoint x: 605, startPoint y: 403, endPoint x: 667, endPoint y: 413, distance: 62.8
click at [667, 413] on div "23999" at bounding box center [775, 411] width 451 height 35
